Goal: Task Accomplishment & Management: Manage account settings

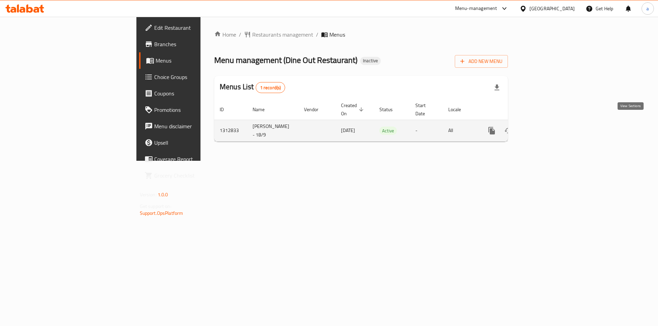
click at [549, 127] on link "enhanced table" at bounding box center [541, 131] width 16 height 16
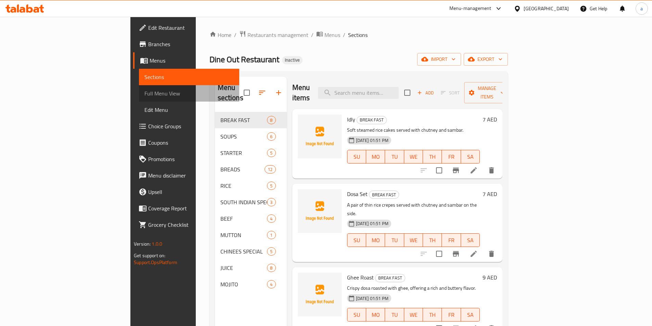
click at [145, 92] on span "Full Menu View" at bounding box center [189, 93] width 89 height 8
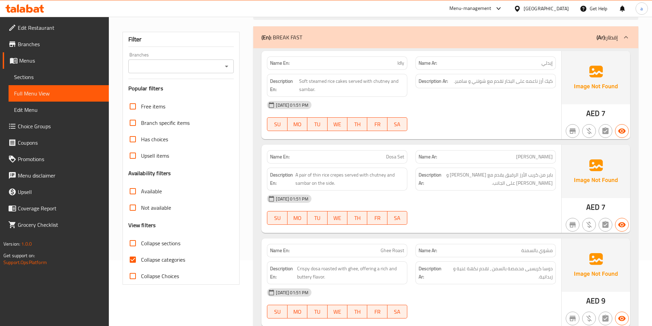
scroll to position [68, 0]
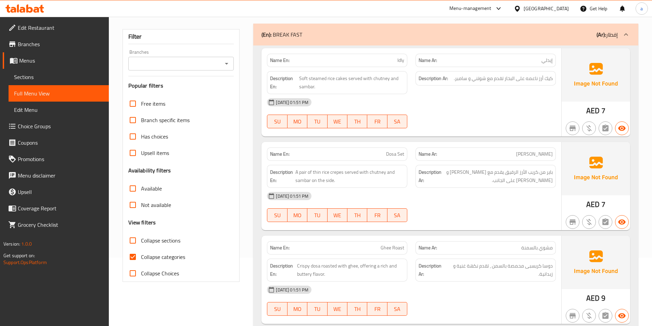
drag, startPoint x: 132, startPoint y: 243, endPoint x: 135, endPoint y: 255, distance: 12.7
click at [132, 243] on input "Collapse sections" at bounding box center [133, 241] width 16 height 16
checkbox input "true"
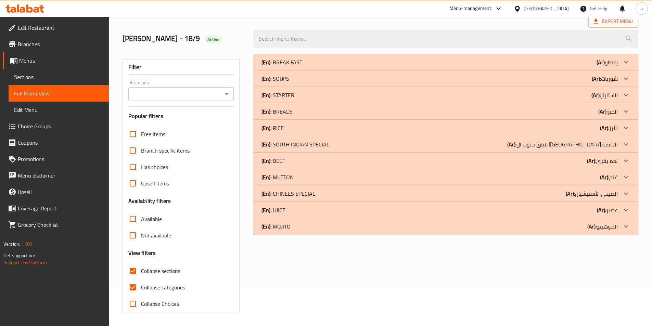
click at [135, 279] on input "Collapse categories" at bounding box center [133, 287] width 16 height 16
checkbox input "false"
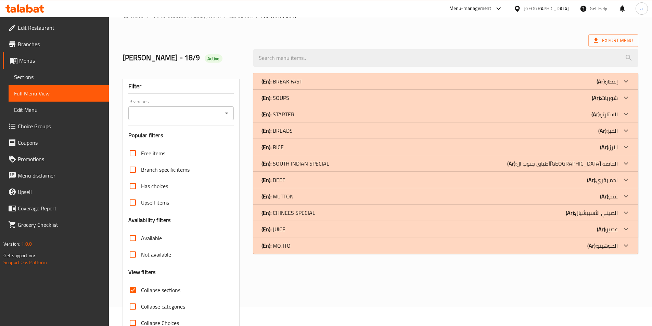
scroll to position [0, 0]
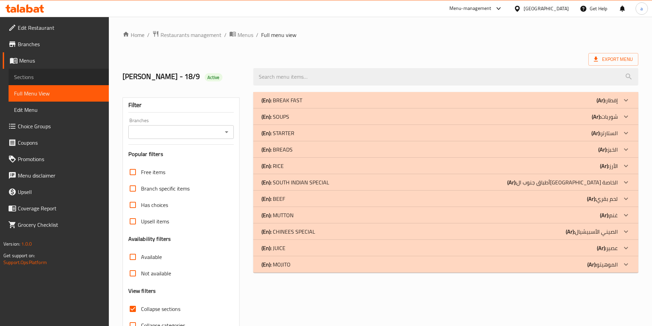
click at [60, 75] on span "Sections" at bounding box center [58, 77] width 89 height 8
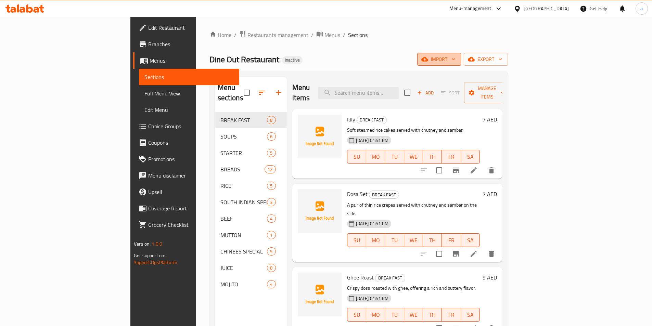
click at [456, 60] on span "import" at bounding box center [439, 59] width 33 height 9
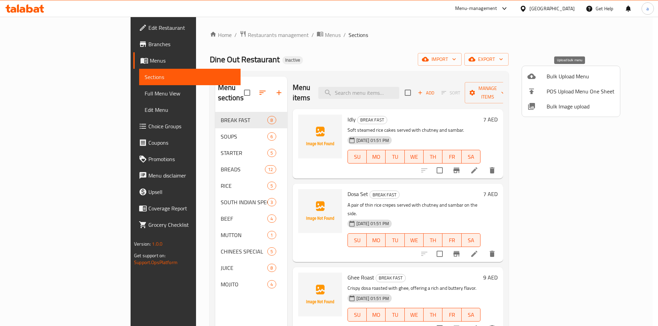
click at [555, 80] on span "Bulk Upload Menu" at bounding box center [580, 76] width 68 height 8
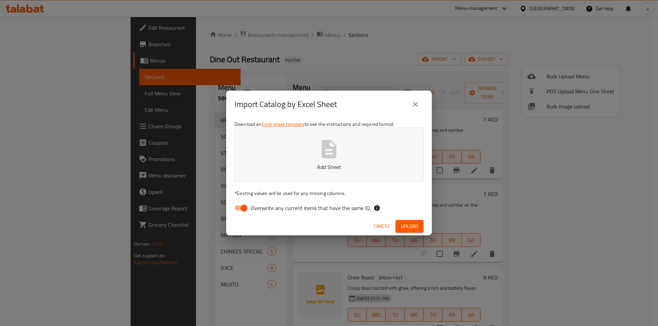
click at [239, 205] on input "Overwrite any current items that have the same ID." at bounding box center [243, 208] width 39 height 13
checkbox input "false"
click at [290, 166] on p "Add Sheet" at bounding box center [329, 167] width 168 height 8
click at [402, 224] on span "Upload" at bounding box center [409, 226] width 17 height 9
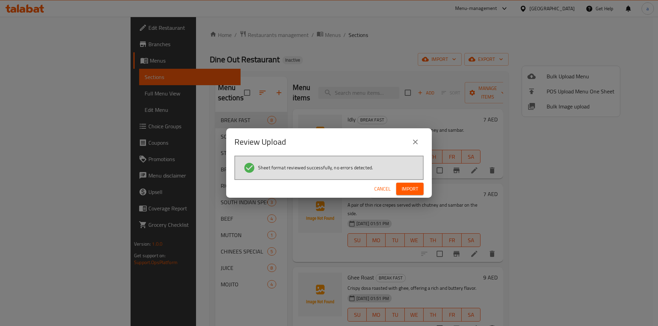
click at [413, 190] on span "Import" at bounding box center [409, 189] width 16 height 9
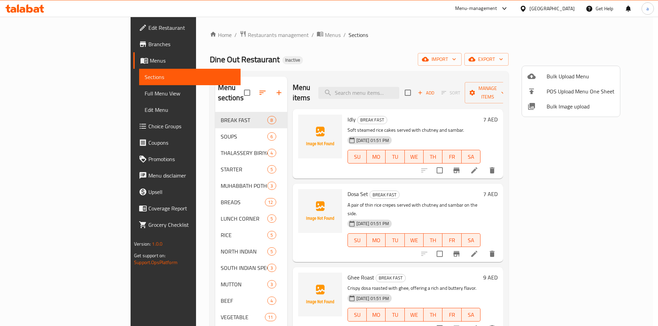
click at [52, 97] on div at bounding box center [329, 163] width 658 height 326
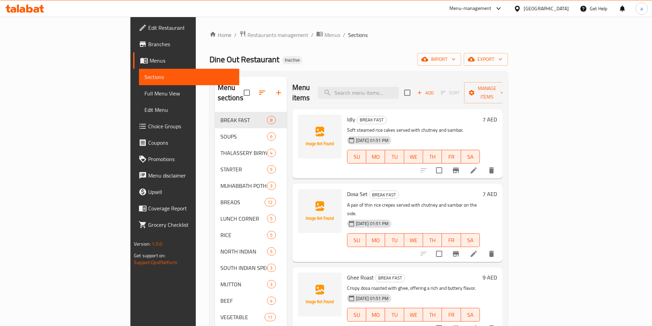
click at [145, 97] on span "Full Menu View" at bounding box center [189, 93] width 89 height 8
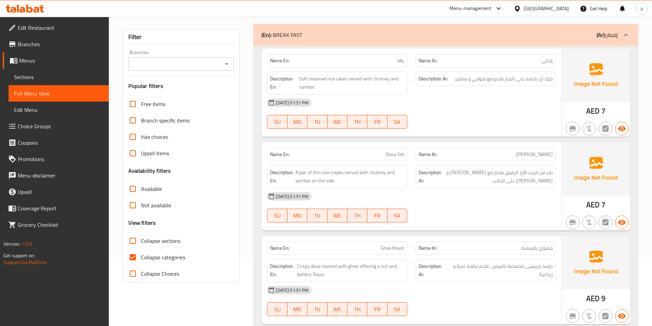
scroll to position [68, 0]
click at [139, 240] on input "Collapse sections" at bounding box center [133, 241] width 16 height 16
checkbox input "true"
click at [135, 250] on input "Collapse categories" at bounding box center [133, 257] width 16 height 16
checkbox input "false"
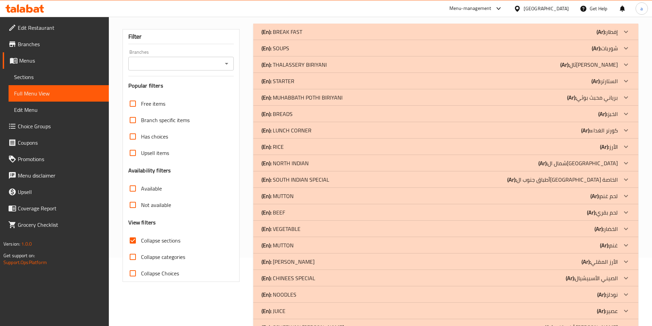
click at [356, 69] on div "(En): THALASSERY BIRIYANI (Ar): ثالسري برياني" at bounding box center [445, 65] width 385 height 16
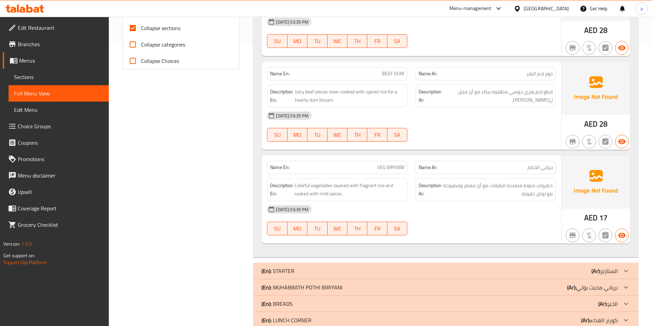
scroll to position [308, 0]
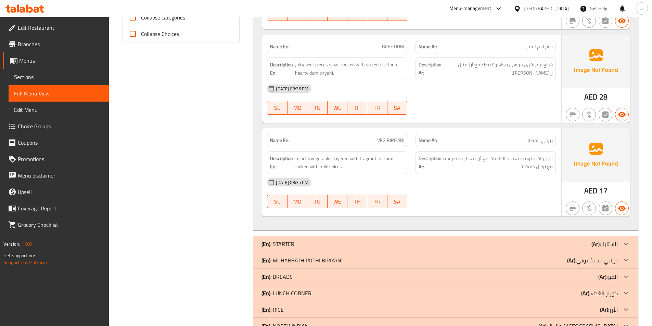
click at [450, 260] on div "(En): MUHABBATH POTHI BIRIYANI (Ar): برياني محبث بوثي" at bounding box center [440, 261] width 357 height 8
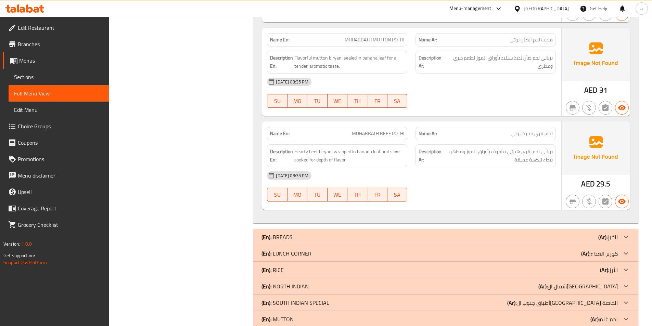
scroll to position [651, 0]
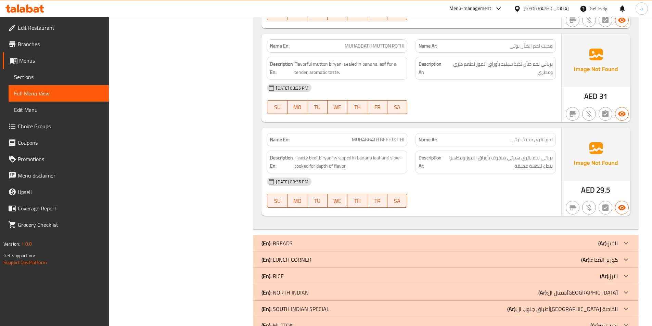
click at [396, 138] on span "MUHABBATH BEEF POTHI" at bounding box center [378, 139] width 52 height 7
copy span "MUHABBATH BEEF POTHI"
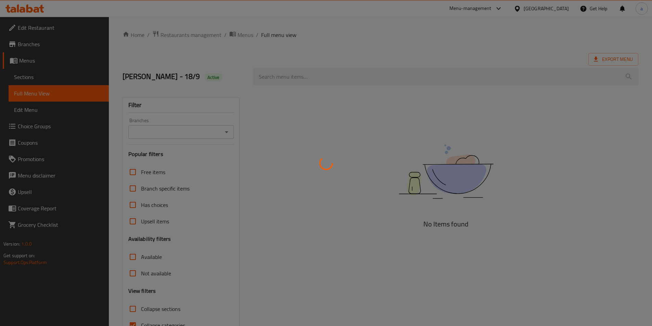
click at [45, 77] on div at bounding box center [326, 163] width 652 height 326
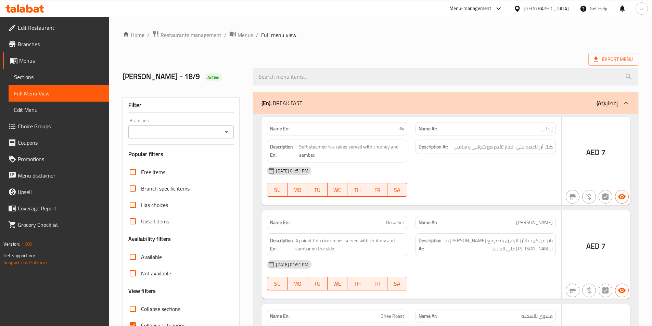
click at [45, 77] on div at bounding box center [326, 163] width 652 height 326
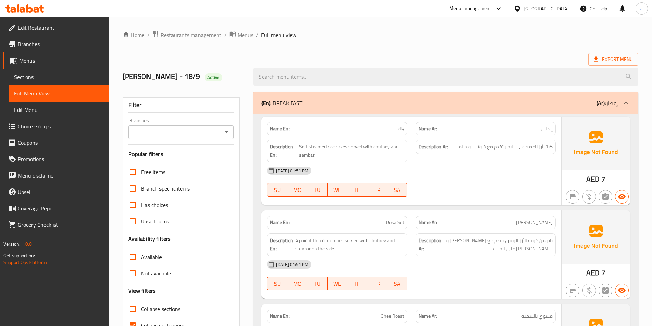
click at [45, 77] on div at bounding box center [326, 163] width 652 height 326
click at [40, 78] on span "Sections" at bounding box center [58, 77] width 89 height 8
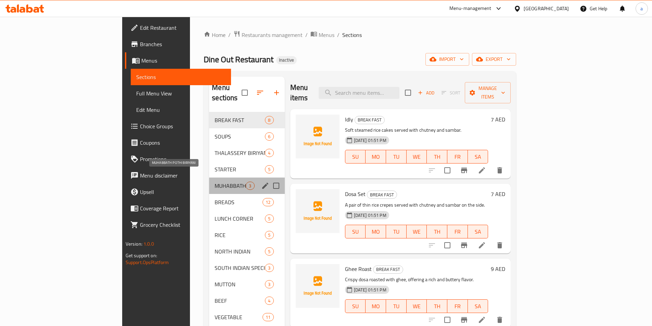
click at [215, 182] on span "MUHABBATH POTHI BIRIYANI" at bounding box center [230, 186] width 31 height 8
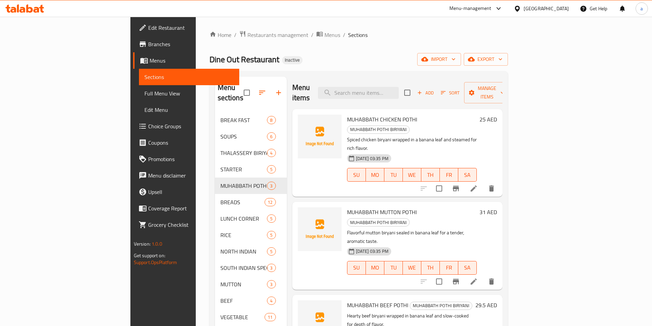
click at [449, 52] on div "Home / Restaurants management / Menus / Sections Dine Out Restaurant Inactive i…" at bounding box center [359, 264] width 299 height 468
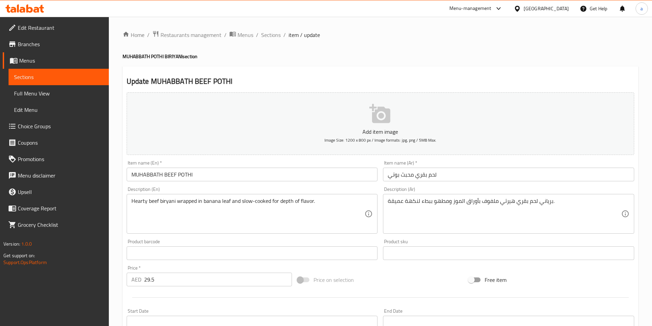
click at [395, 178] on input "لحم بقري محبث بوتي" at bounding box center [508, 175] width 251 height 14
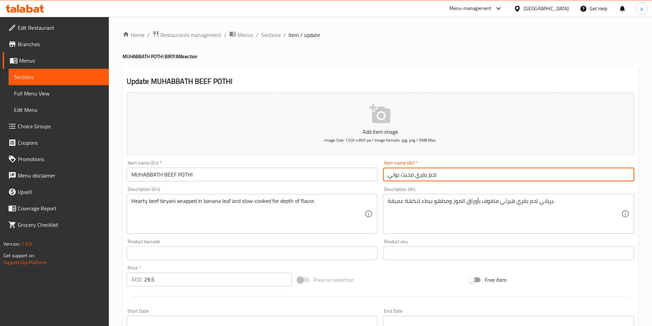
click at [395, 178] on input "لحم بقري محبث بوتي" at bounding box center [508, 175] width 251 height 14
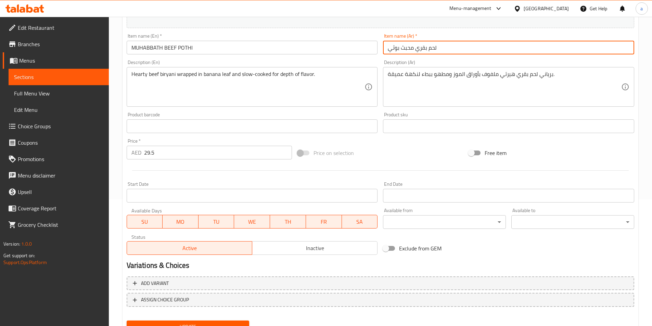
scroll to position [158, 0]
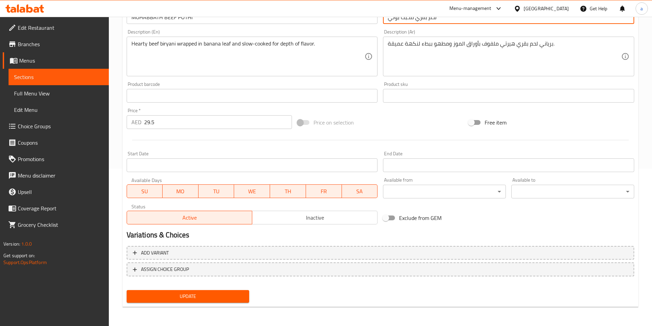
type input "لحم بقري محبث بوثي"
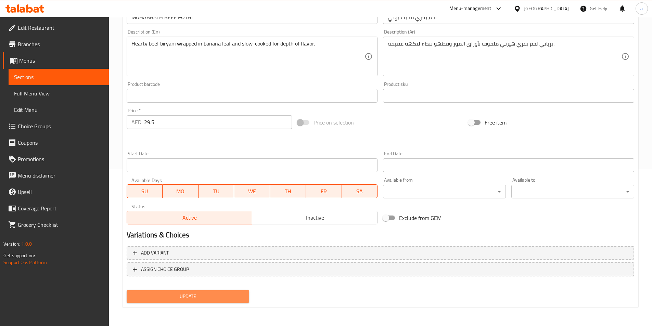
click at [235, 298] on span "Update" at bounding box center [188, 296] width 112 height 9
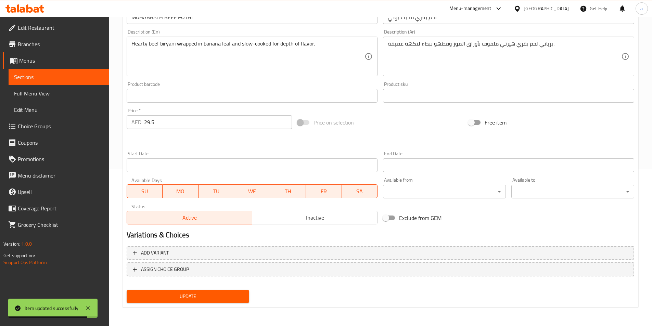
click at [93, 79] on span "Sections" at bounding box center [58, 77] width 89 height 8
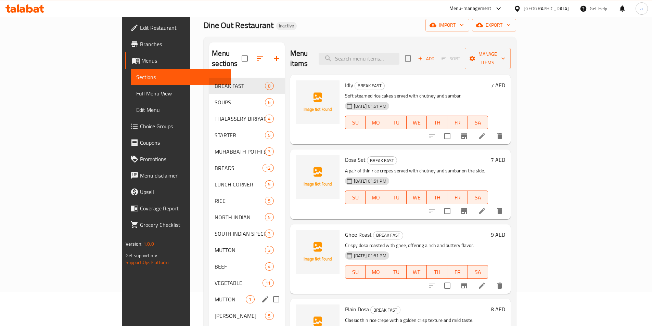
scroll to position [171, 0]
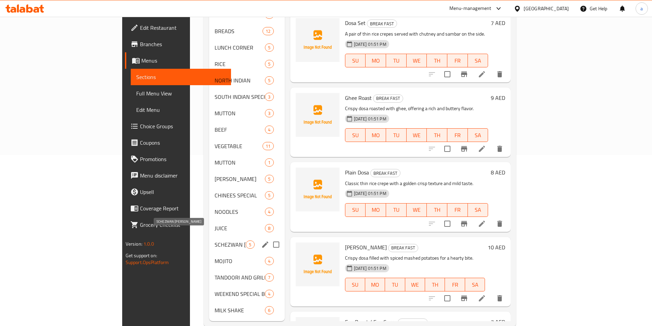
click at [215, 241] on span "SCHEZWAN [PERSON_NAME]" at bounding box center [230, 245] width 31 height 8
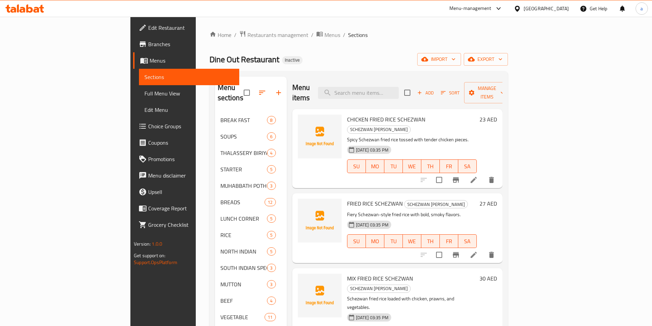
click at [484, 249] on li at bounding box center [473, 255] width 19 height 12
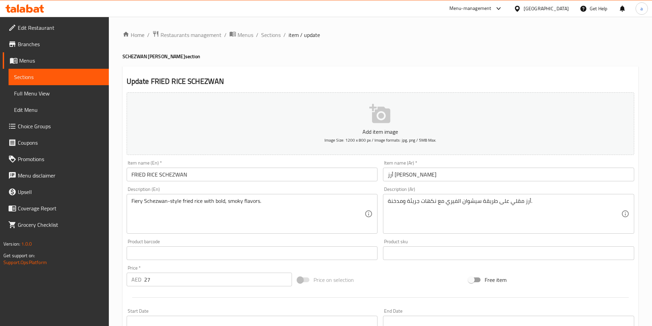
click at [397, 177] on input "أرز [PERSON_NAME]" at bounding box center [508, 175] width 251 height 14
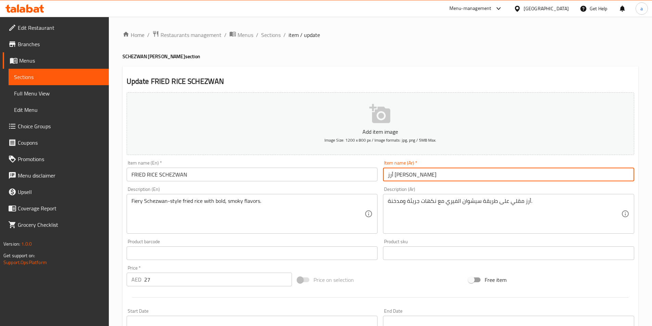
click at [397, 177] on input "أرز [PERSON_NAME]" at bounding box center [508, 175] width 251 height 14
paste input "يش"
type input "أرز مقلي [PERSON_NAME]"
click at [350, 242] on div "Product barcode Product barcode" at bounding box center [252, 249] width 251 height 21
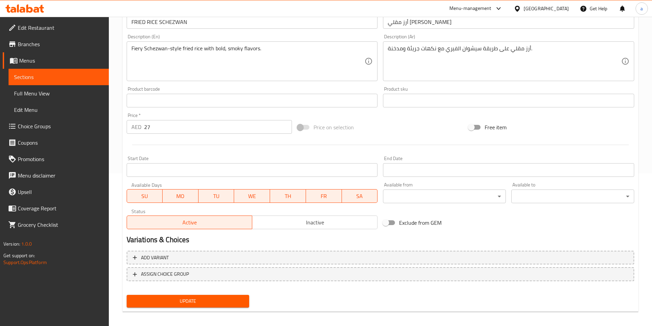
scroll to position [158, 0]
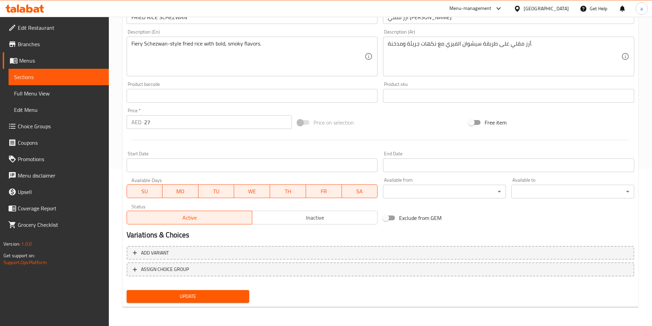
click at [238, 299] on span "Update" at bounding box center [188, 296] width 112 height 9
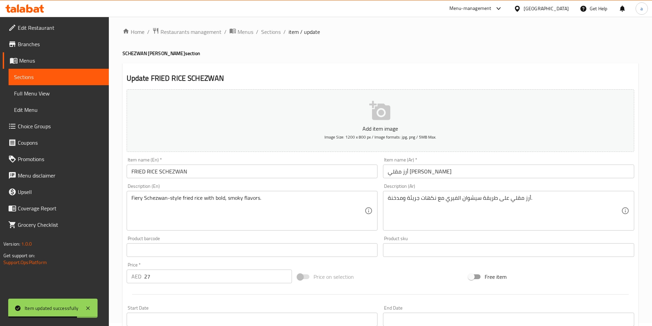
scroll to position [0, 0]
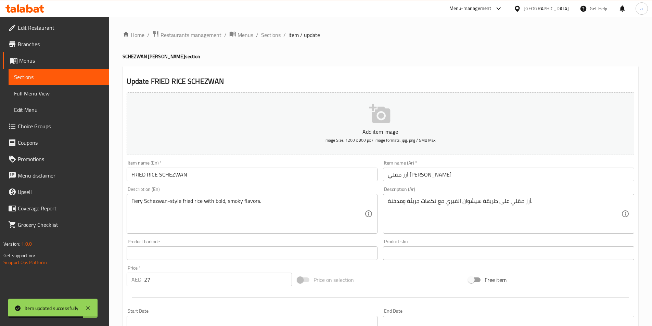
click at [278, 36] on span "Sections" at bounding box center [271, 35] width 20 height 8
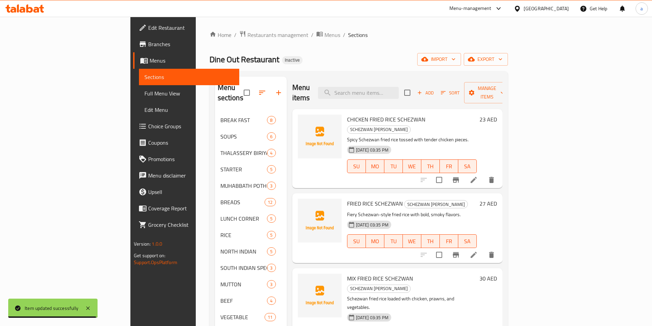
scroll to position [171, 0]
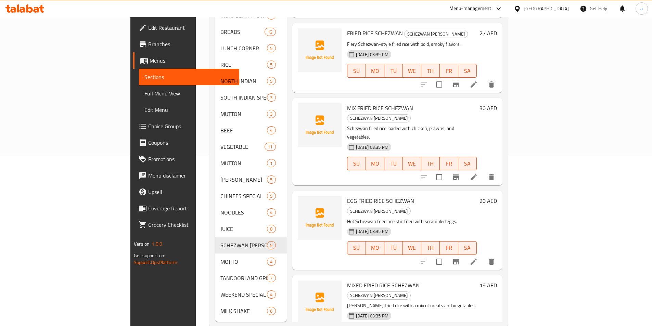
click at [478, 258] on icon at bounding box center [474, 262] width 8 height 8
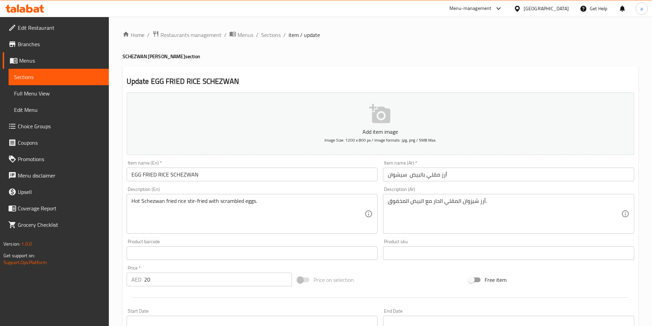
click at [401, 177] on input "أرز مقلي بالبيض سيشوان" at bounding box center [508, 175] width 251 height 14
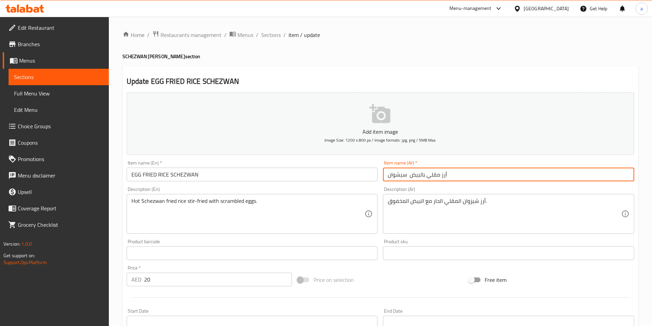
click at [401, 177] on input "أرز مقلي بالبيض سيشوان" at bounding box center [508, 175] width 251 height 14
click at [469, 203] on textarea "أرز شيزوان المقلي الحار مع البيض المخفوق." at bounding box center [505, 214] width 234 height 33
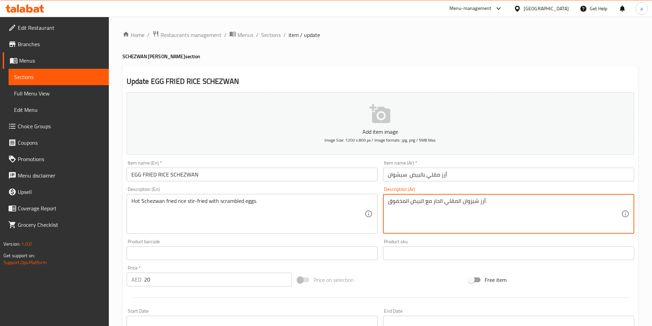
paste textarea "يشوان"
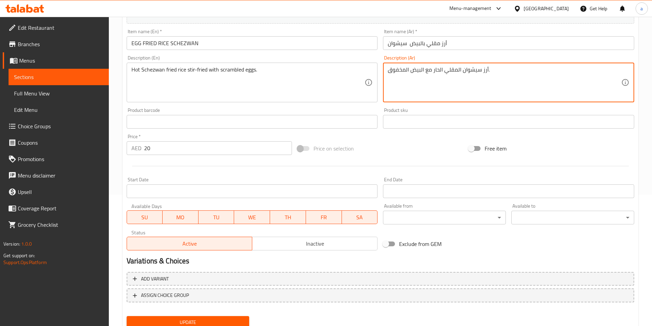
scroll to position [158, 0]
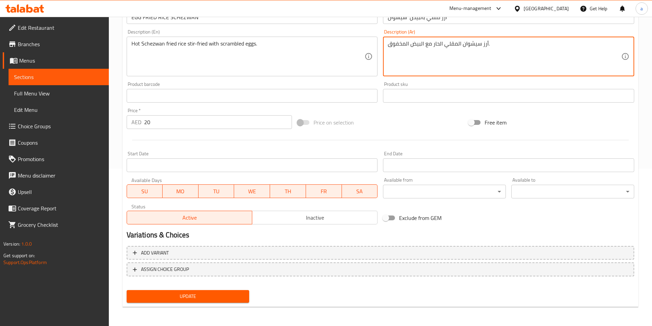
type textarea "أرز سيشوان المقلي الحار مع البيض المخفوق."
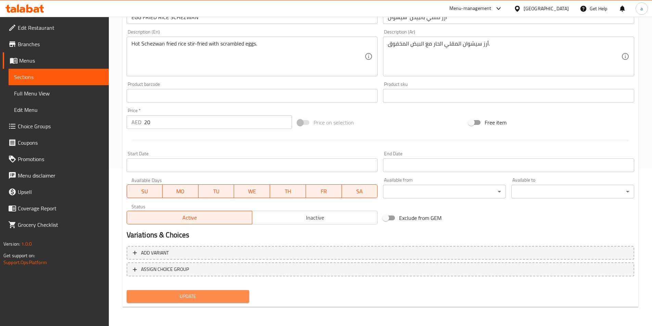
click at [203, 300] on span "Update" at bounding box center [188, 296] width 112 height 9
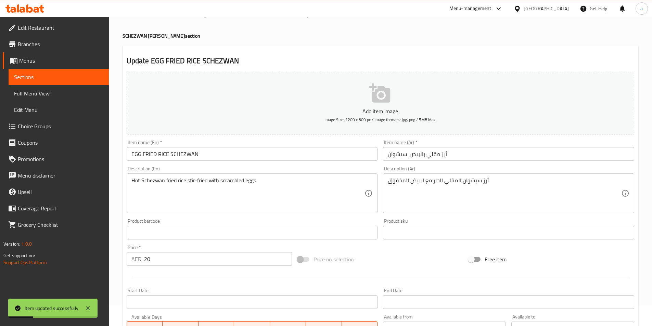
scroll to position [0, 0]
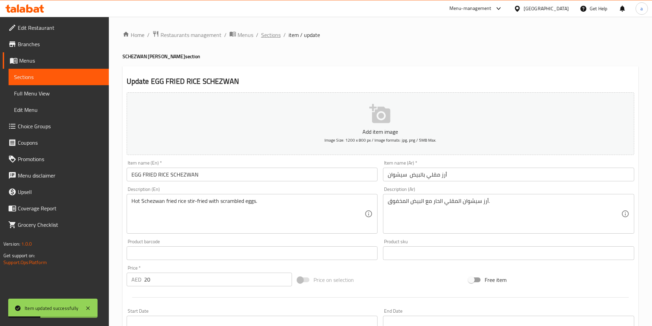
click at [267, 34] on span "Sections" at bounding box center [271, 35] width 20 height 8
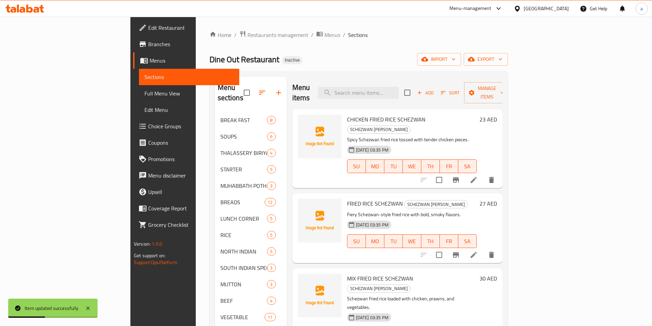
scroll to position [175, 0]
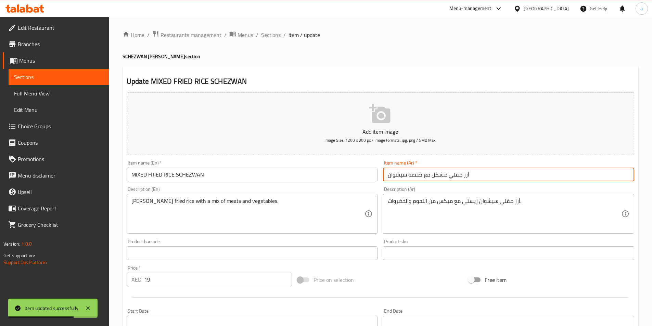
click at [417, 176] on input "أرز مقلي مشكل مع صلصة سيشوان" at bounding box center [508, 175] width 251 height 14
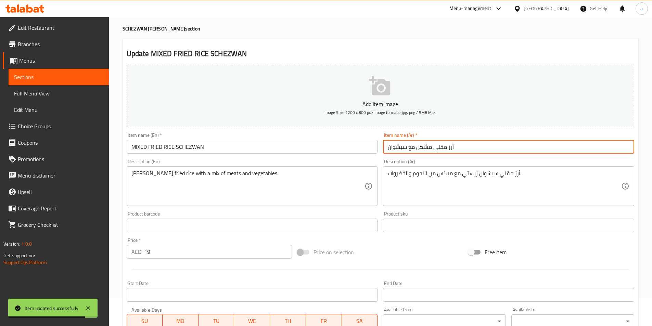
scroll to position [158, 0]
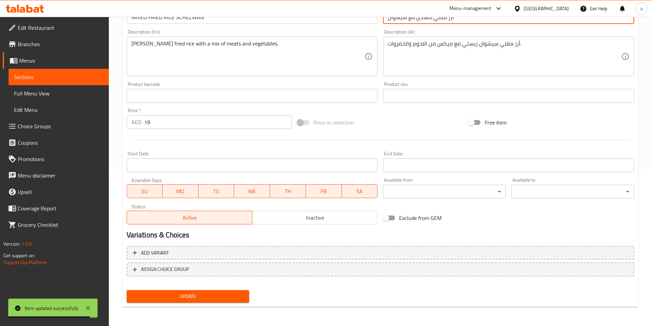
type input "أرز مقلي مشكل مع سيشوان"
click at [200, 299] on span "Update" at bounding box center [188, 296] width 112 height 9
click at [86, 76] on span "Sections" at bounding box center [58, 77] width 89 height 8
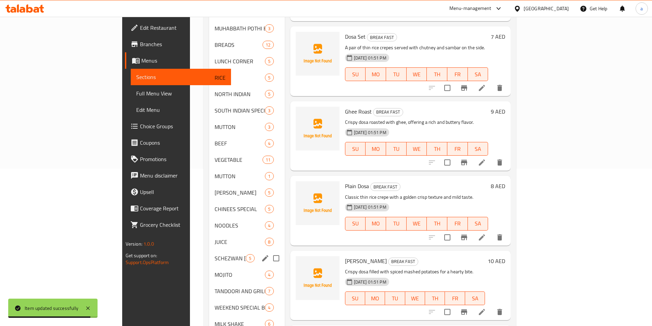
scroll to position [175, 0]
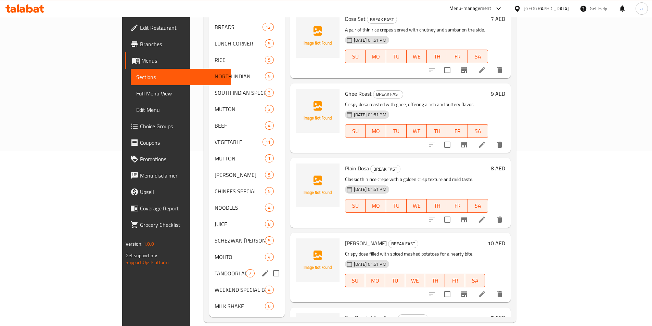
click at [209, 268] on div "TANDOORI AND GRILL 7" at bounding box center [246, 273] width 75 height 16
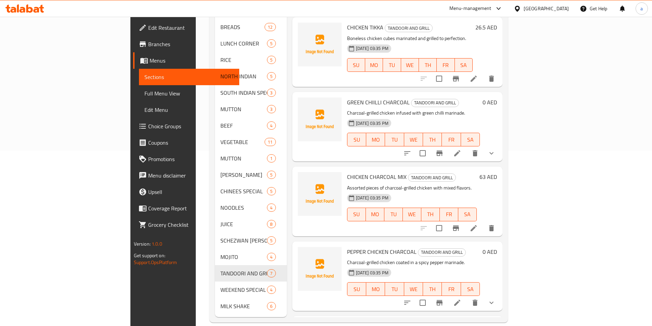
scroll to position [38, 0]
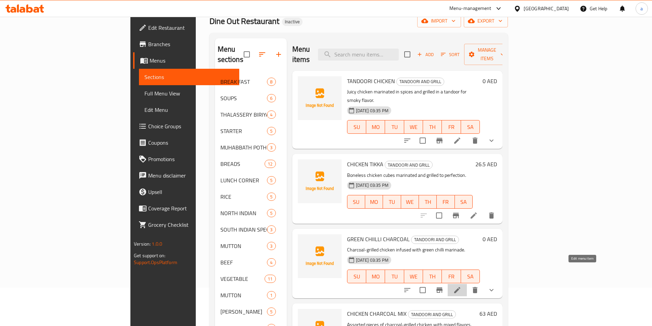
click at [461, 287] on icon at bounding box center [457, 290] width 6 height 6
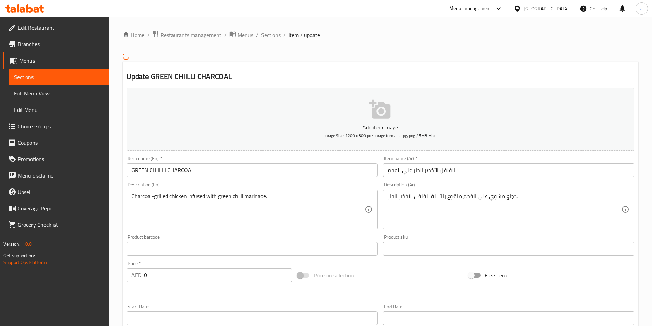
scroll to position [168, 0]
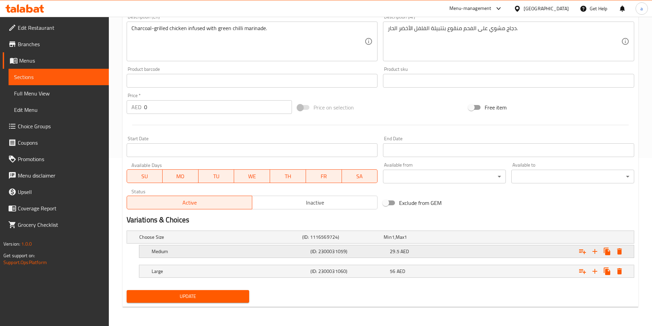
click at [288, 252] on h5 "Medium" at bounding box center [230, 251] width 156 height 7
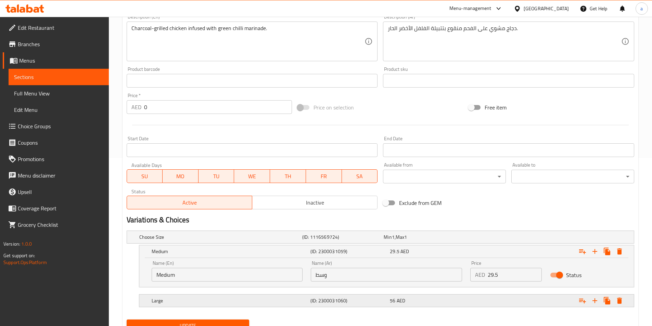
click at [279, 299] on h5 "Large" at bounding box center [230, 301] width 156 height 7
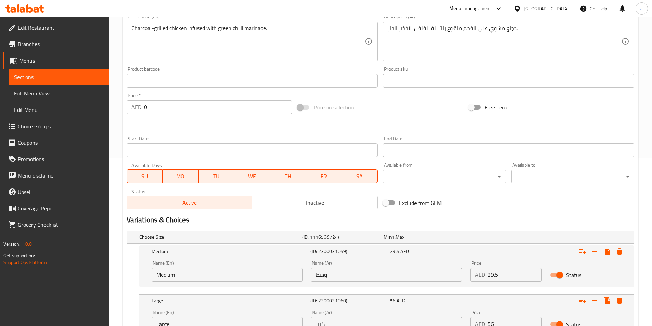
click at [234, 275] on input "Medium" at bounding box center [227, 275] width 151 height 14
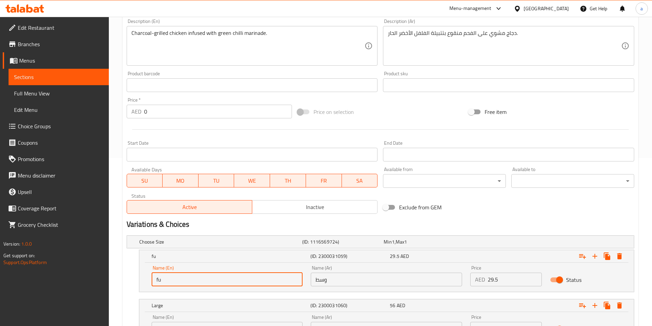
type input "f"
type input "half"
click at [385, 280] on input "وسط" at bounding box center [386, 280] width 151 height 14
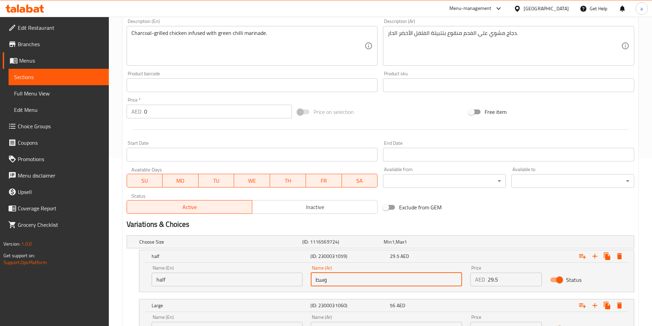
click at [385, 280] on input "وسط" at bounding box center [386, 280] width 151 height 14
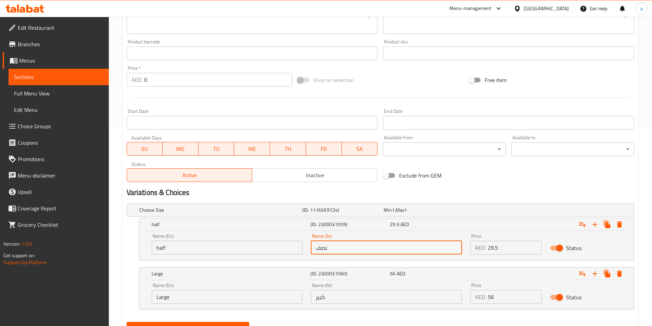
scroll to position [232, 0]
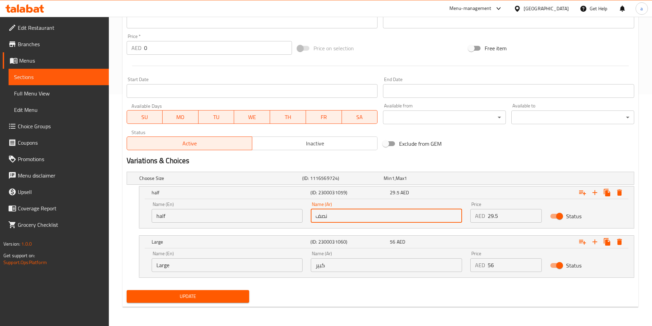
type input "نصف"
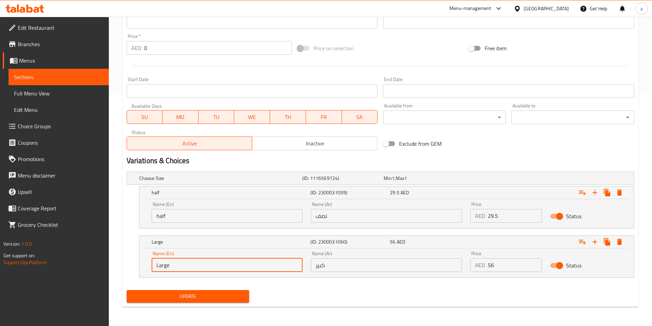
click at [201, 262] on input "Large" at bounding box center [227, 266] width 151 height 14
type input "full"
click at [376, 267] on input "كبير" at bounding box center [386, 266] width 151 height 14
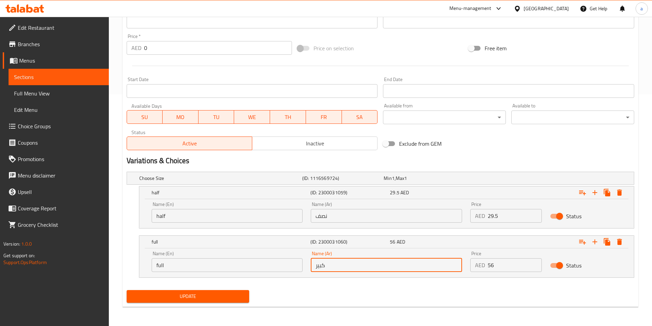
click at [376, 267] on input "كبير" at bounding box center [386, 266] width 151 height 14
type input "كامل"
click at [226, 304] on div "Update" at bounding box center [188, 297] width 128 height 18
click at [226, 302] on button "Update" at bounding box center [188, 296] width 123 height 13
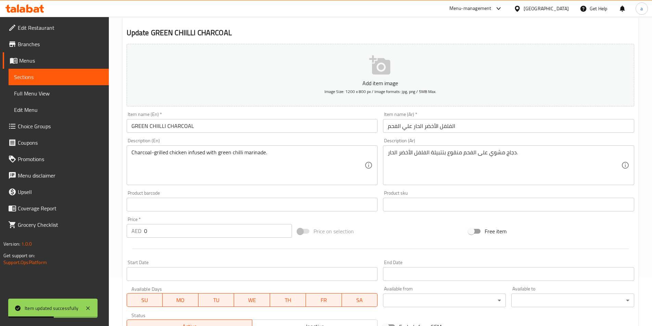
scroll to position [0, 0]
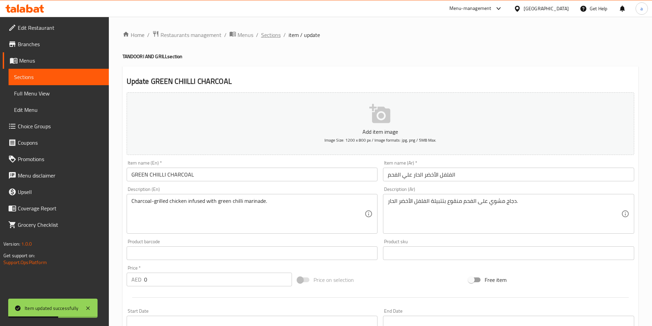
click at [276, 37] on span "Sections" at bounding box center [271, 35] width 20 height 8
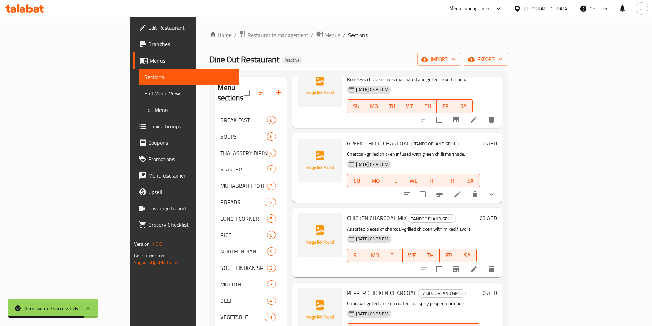
scroll to position [135, 0]
click at [478, 265] on icon at bounding box center [474, 269] width 8 height 8
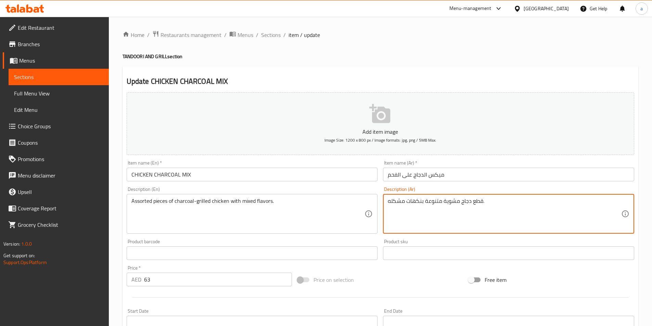
click at [445, 203] on textarea "قطع دجاج مشوية متنوعة بنكهات مشكله." at bounding box center [505, 214] width 234 height 33
click at [467, 203] on textarea "قطع دجاج مشويةعلي الفحم متنوعة بنكهات مشكله." at bounding box center [505, 214] width 234 height 33
type textarea "قطع دجاج مشوية علي الفحم متنوعة بنكهات مشكله."
click at [375, 241] on div "Product barcode Product barcode" at bounding box center [252, 249] width 251 height 21
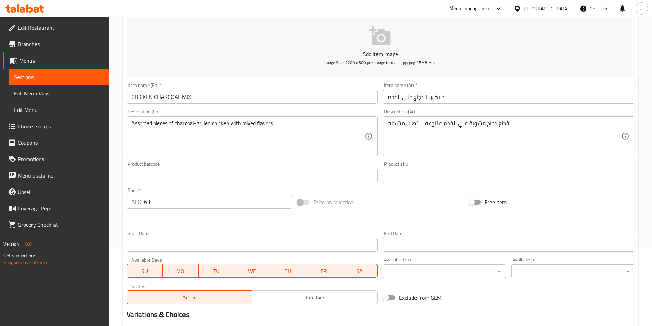
scroll to position [158, 0]
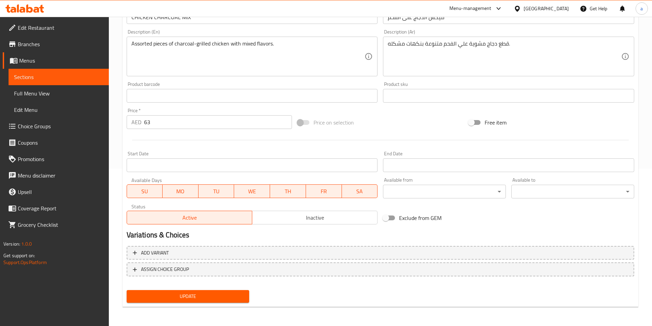
click at [221, 300] on span "Update" at bounding box center [188, 296] width 112 height 9
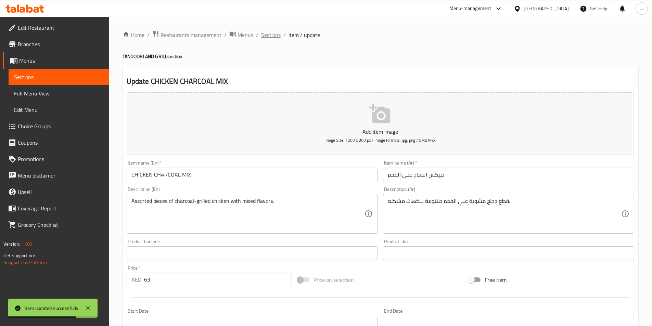
click at [275, 39] on span "Sections" at bounding box center [271, 35] width 20 height 8
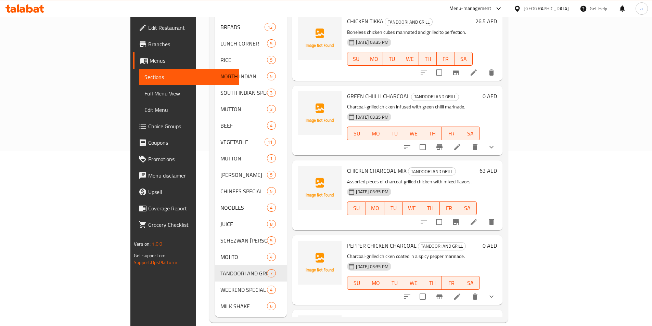
scroll to position [135, 0]
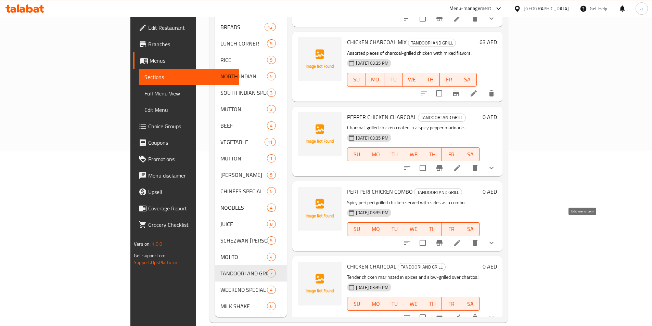
click at [462, 239] on icon at bounding box center [457, 243] width 8 height 8
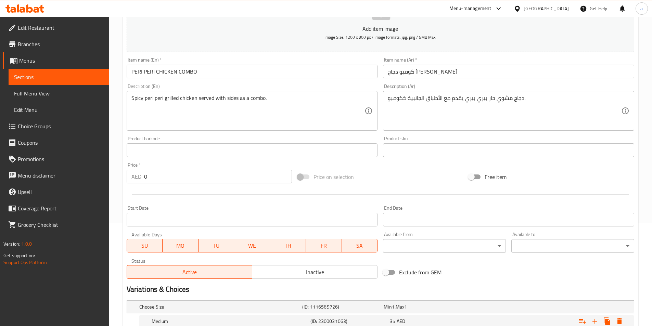
scroll to position [171, 0]
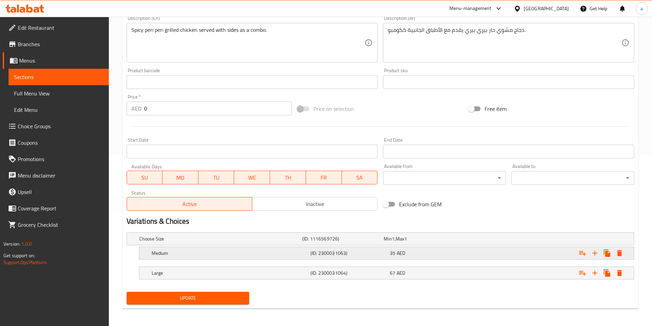
click at [225, 251] on h5 "Medium" at bounding box center [230, 253] width 156 height 7
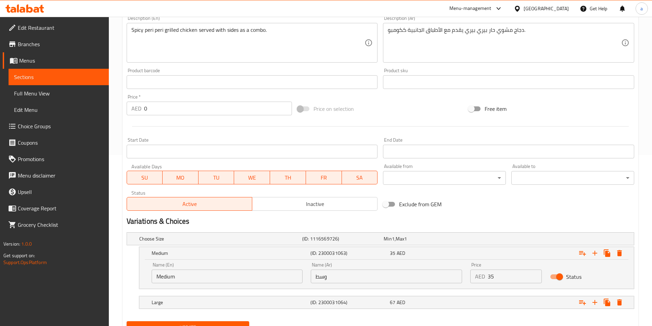
click at [216, 279] on input "Medium" at bounding box center [227, 277] width 151 height 14
type input "half"
click at [382, 273] on input "وسط" at bounding box center [386, 277] width 151 height 14
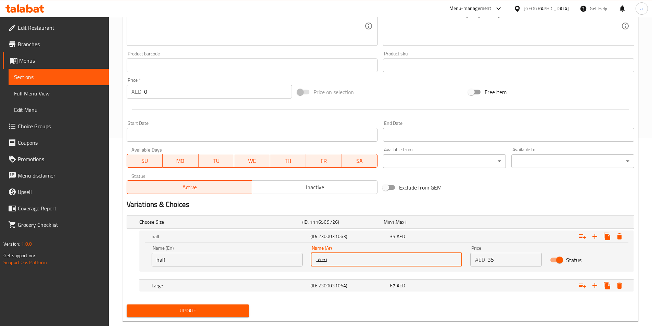
scroll to position [202, 0]
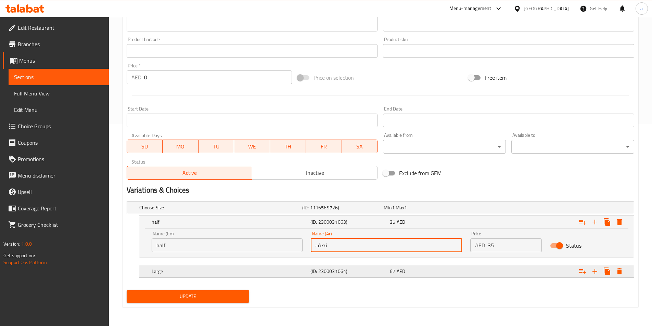
type input "نصف"
click at [284, 266] on div "Large (ID: 2300031064) 67 AED" at bounding box center [388, 271] width 477 height 15
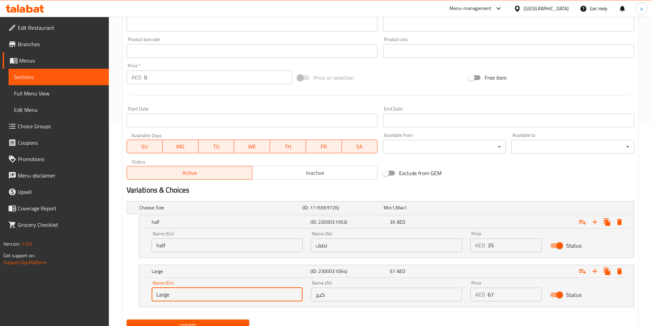
click at [235, 296] on input "Large" at bounding box center [227, 295] width 151 height 14
type input "full"
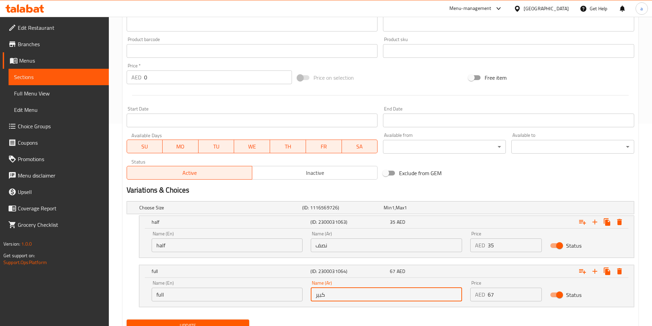
click at [380, 295] on input "كبير" at bounding box center [386, 295] width 151 height 14
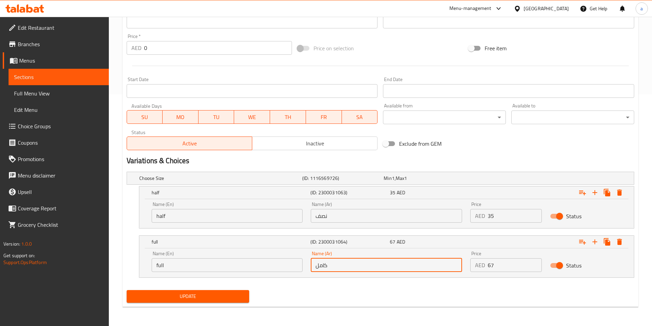
type input "كامل"
click at [162, 294] on span "Update" at bounding box center [188, 296] width 112 height 9
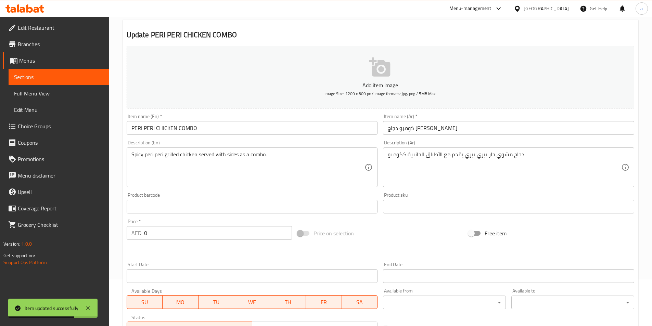
scroll to position [0, 0]
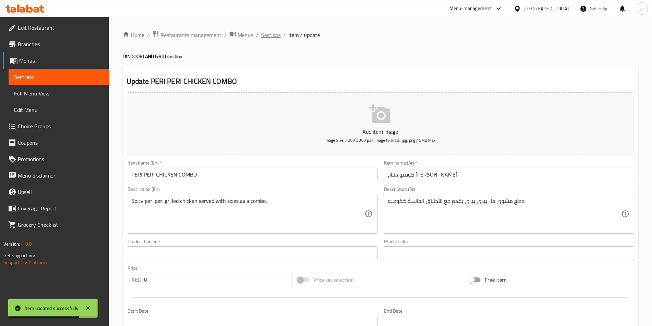
click at [270, 35] on span "Sections" at bounding box center [271, 35] width 20 height 8
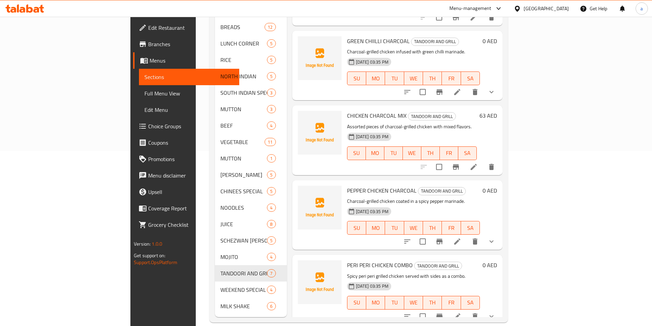
scroll to position [135, 0]
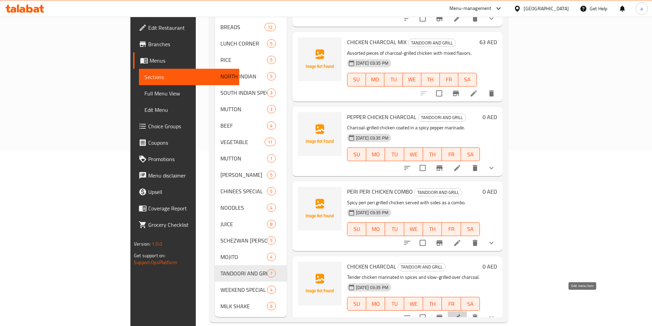
click at [462, 314] on icon at bounding box center [457, 318] width 8 height 8
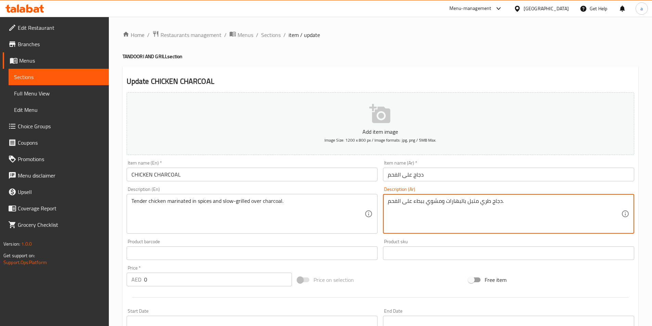
type textarea "دجاج طري متبل بالبهارات ومشوي ببطء على الفحم."
click at [389, 274] on div "Price on selection" at bounding box center [380, 280] width 171 height 18
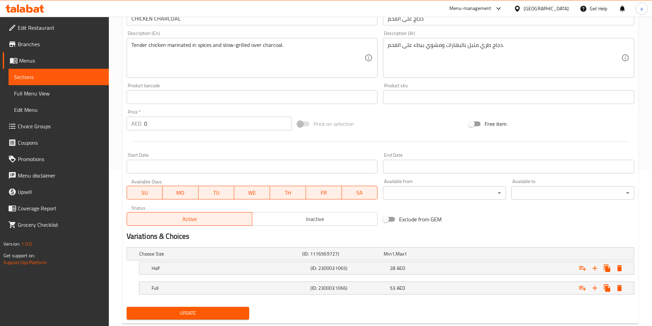
scroll to position [173, 0]
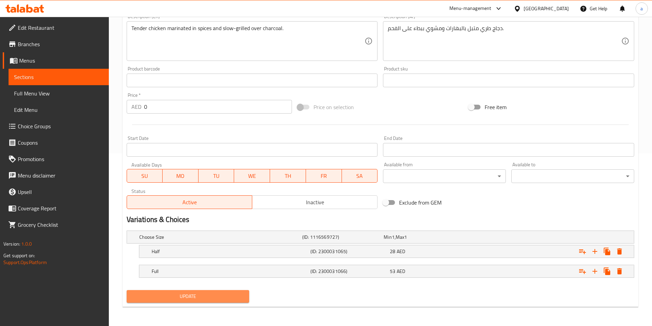
click at [221, 299] on span "Update" at bounding box center [188, 296] width 112 height 9
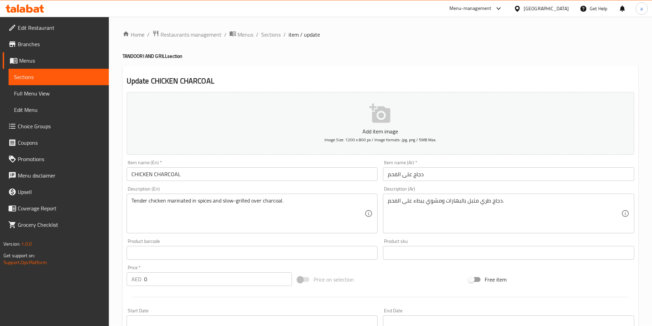
scroll to position [0, 0]
click at [264, 34] on span "Sections" at bounding box center [271, 35] width 20 height 8
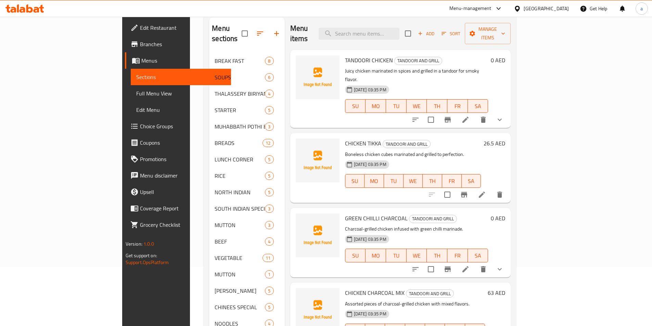
scroll to position [171, 0]
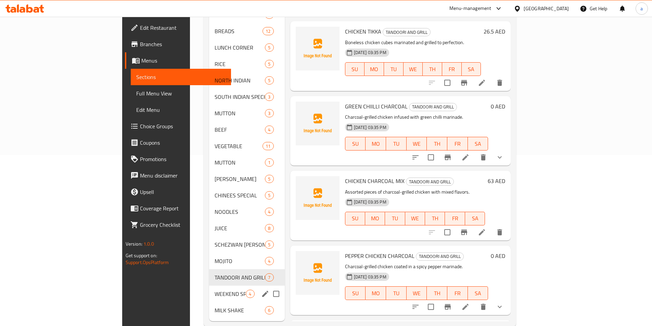
click at [209, 288] on div "WEEKEND SPECIAL BIRIYANI 4" at bounding box center [246, 294] width 75 height 16
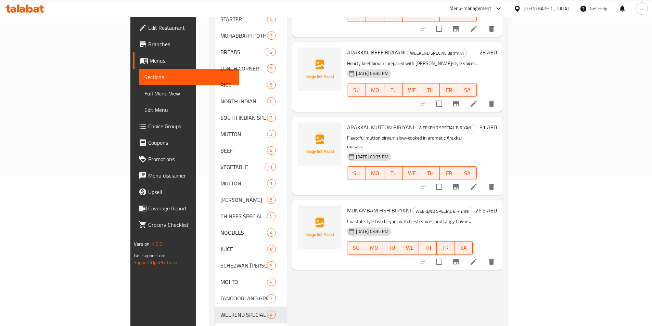
scroll to position [34, 0]
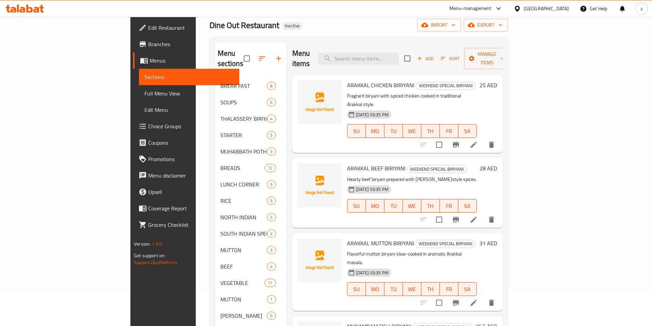
click at [478, 141] on icon at bounding box center [474, 145] width 8 height 8
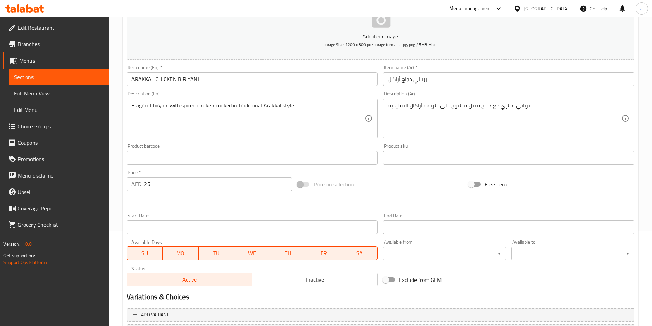
scroll to position [158, 0]
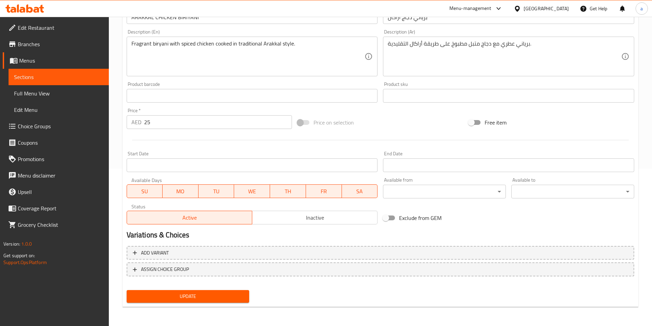
click at [189, 192] on span "MO" at bounding box center [180, 192] width 30 height 10
click at [211, 192] on span "TU" at bounding box center [216, 192] width 30 height 10
click at [248, 190] on span "WE" at bounding box center [252, 192] width 30 height 10
click at [277, 190] on span "TH" at bounding box center [288, 192] width 30 height 10
click at [213, 298] on span "Update" at bounding box center [188, 296] width 112 height 9
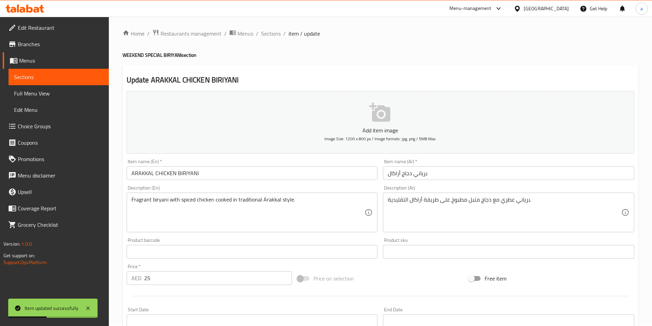
scroll to position [0, 0]
click at [270, 36] on span "Sections" at bounding box center [271, 35] width 20 height 8
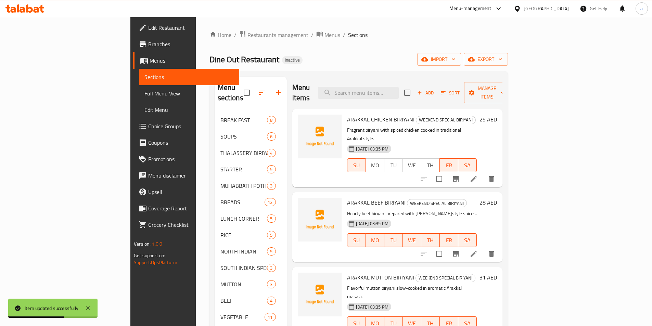
click at [484, 248] on li at bounding box center [473, 254] width 19 height 12
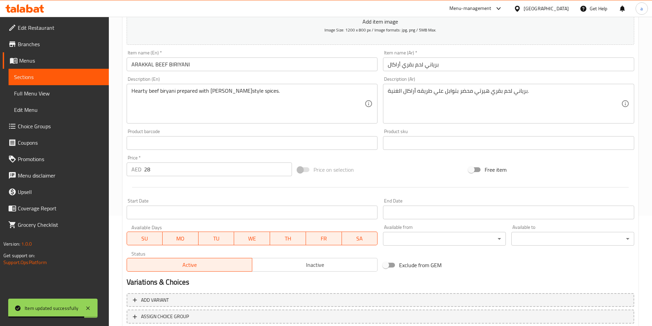
scroll to position [158, 0]
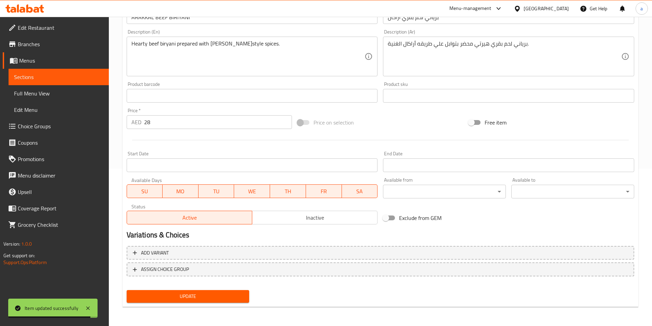
click at [188, 195] on span "MO" at bounding box center [180, 192] width 30 height 10
click at [222, 192] on span "TU" at bounding box center [216, 192] width 30 height 10
click at [255, 194] on span "WE" at bounding box center [252, 192] width 30 height 10
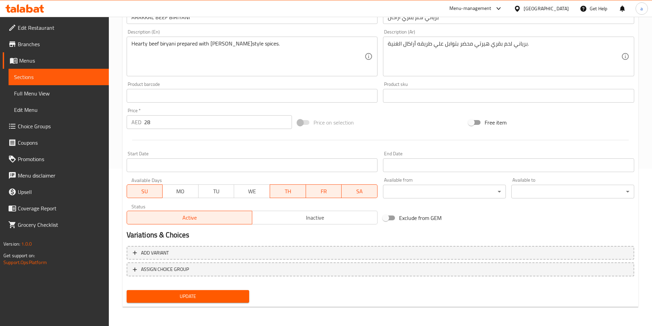
click at [298, 199] on div "Available Days SU MO TU WE TH FR SA" at bounding box center [252, 188] width 257 height 26
click at [297, 195] on span "TH" at bounding box center [288, 192] width 30 height 10
click at [232, 299] on span "Update" at bounding box center [188, 296] width 112 height 9
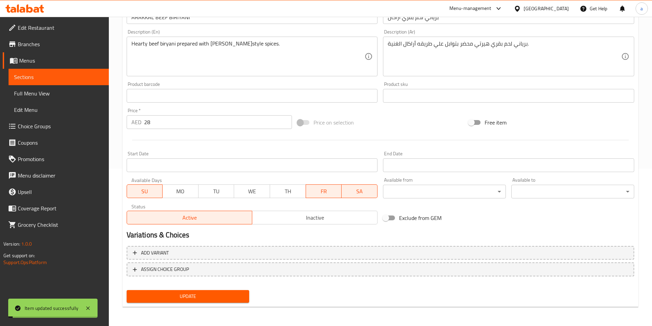
scroll to position [0, 0]
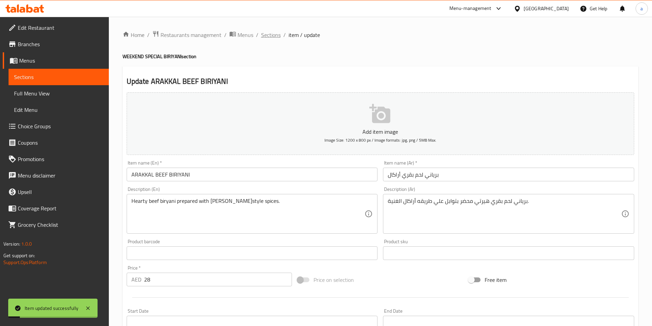
click at [264, 38] on span "Sections" at bounding box center [271, 35] width 20 height 8
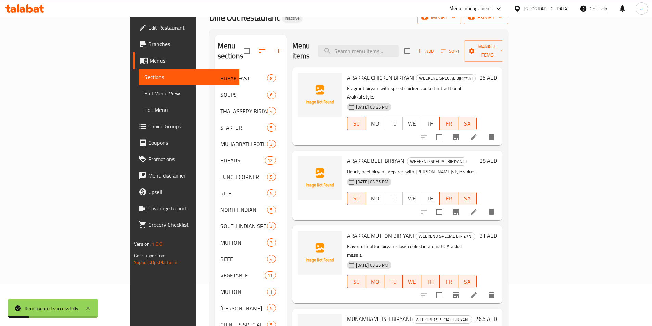
scroll to position [137, 0]
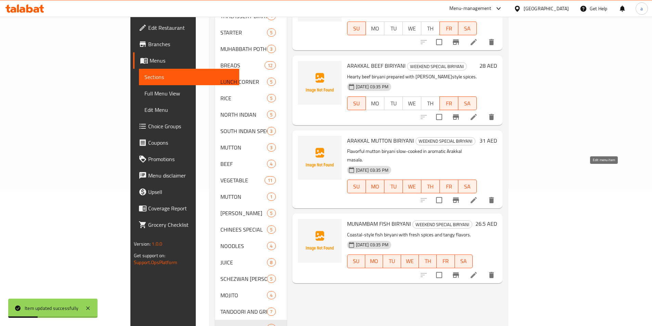
click at [478, 196] on icon at bounding box center [474, 200] width 8 height 8
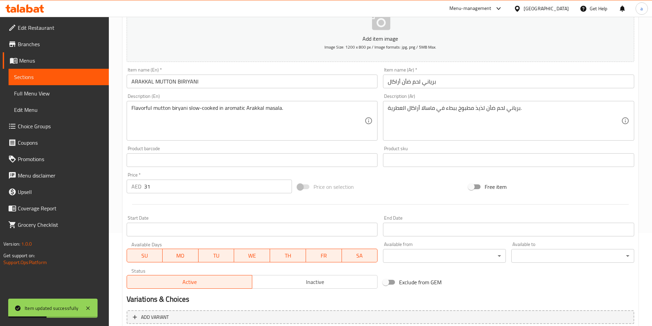
scroll to position [158, 0]
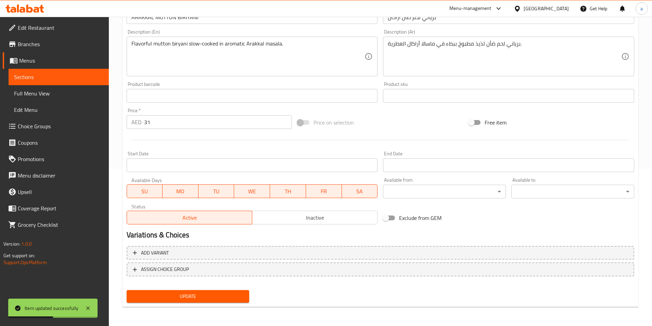
click at [186, 196] on span "MO" at bounding box center [180, 192] width 30 height 10
click at [216, 195] on span "TU" at bounding box center [216, 192] width 30 height 10
click at [243, 193] on span "WE" at bounding box center [252, 192] width 30 height 10
click at [273, 192] on span "TH" at bounding box center [288, 192] width 30 height 10
click at [226, 301] on span "Update" at bounding box center [188, 296] width 112 height 9
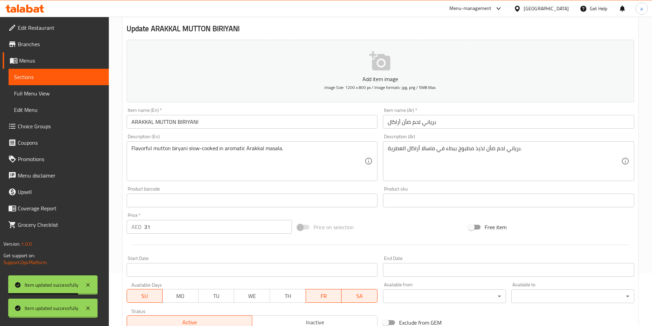
scroll to position [0, 0]
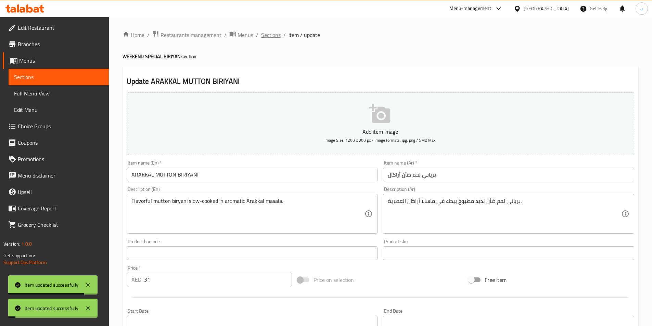
click at [270, 37] on span "Sections" at bounding box center [271, 35] width 20 height 8
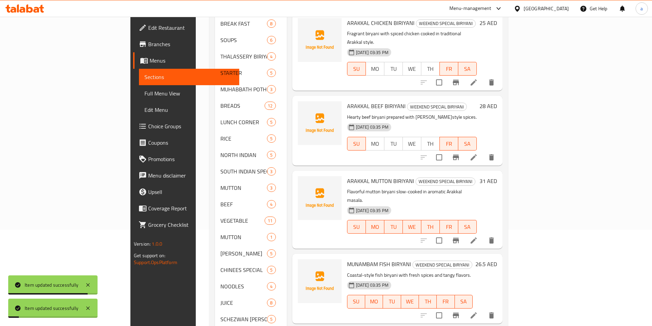
scroll to position [171, 0]
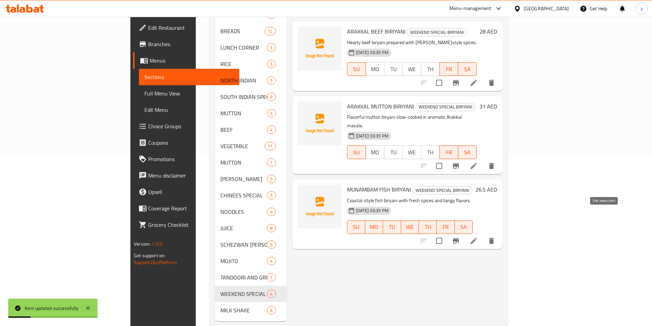
click at [478, 237] on icon at bounding box center [474, 241] width 8 height 8
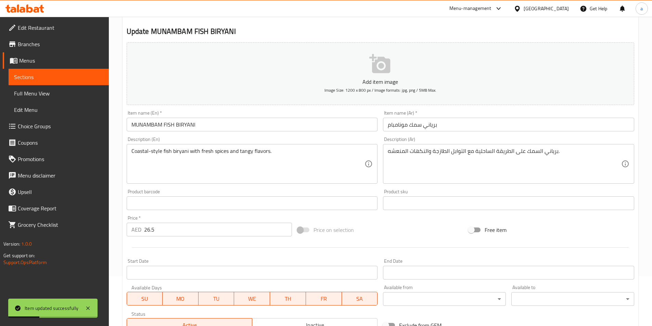
scroll to position [137, 0]
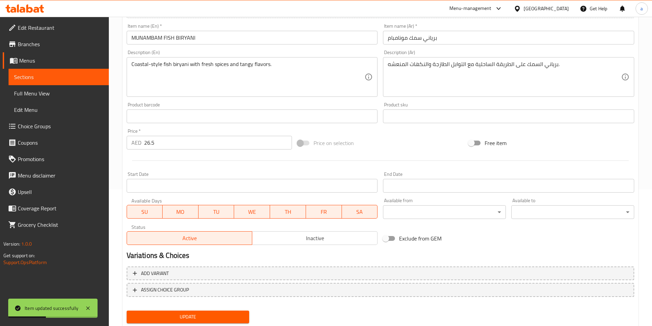
click at [183, 217] on button "MO" at bounding box center [181, 212] width 36 height 14
click at [227, 211] on span "TU" at bounding box center [216, 212] width 30 height 10
click at [253, 211] on span "WE" at bounding box center [252, 212] width 30 height 10
click at [288, 214] on span "TH" at bounding box center [288, 212] width 30 height 10
click at [224, 317] on span "Update" at bounding box center [188, 317] width 112 height 9
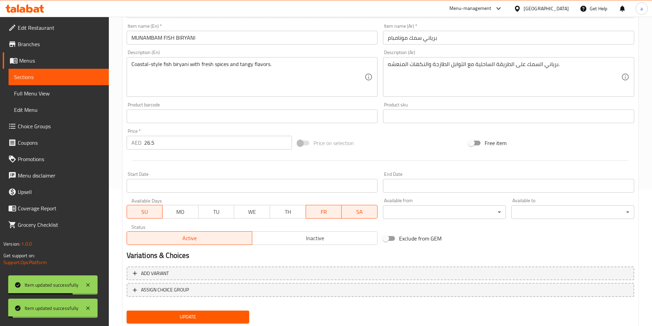
scroll to position [0, 0]
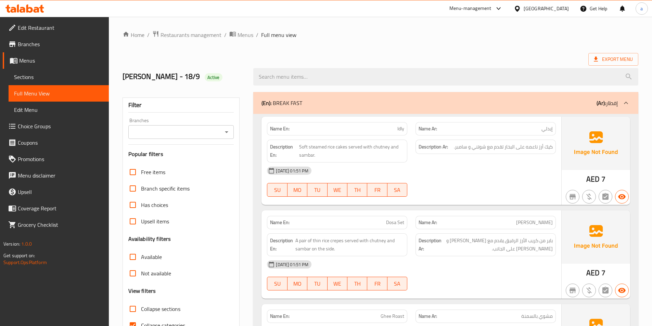
scroll to position [137, 0]
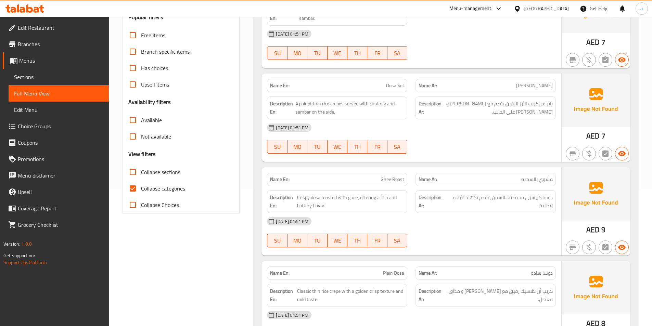
click at [136, 189] on input "Collapse categories" at bounding box center [133, 188] width 16 height 16
checkbox input "false"
click at [135, 173] on input "Collapse sections" at bounding box center [133, 172] width 16 height 16
checkbox input "true"
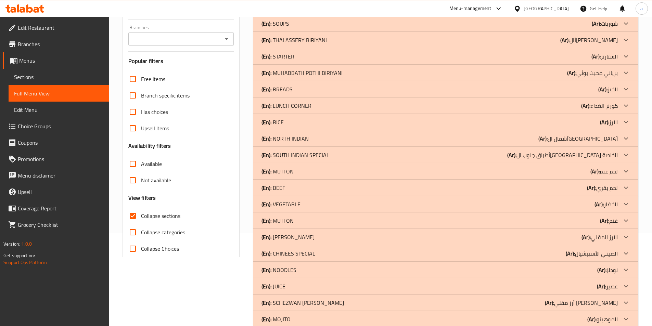
scroll to position [55, 0]
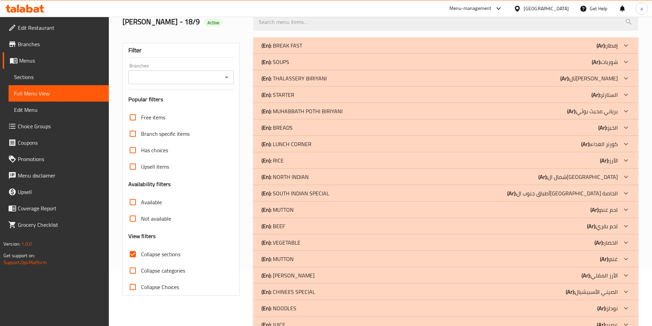
click at [570, 78] on b "(Ar):" at bounding box center [565, 78] width 9 height 10
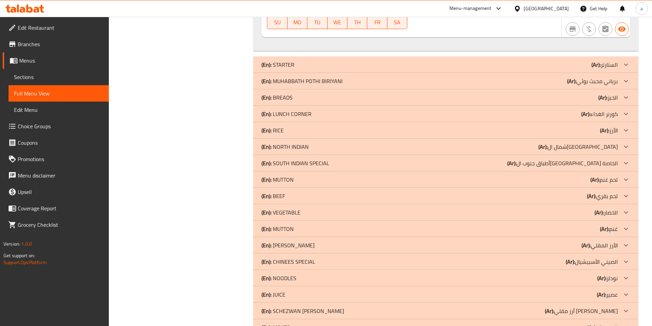
scroll to position [432, 0]
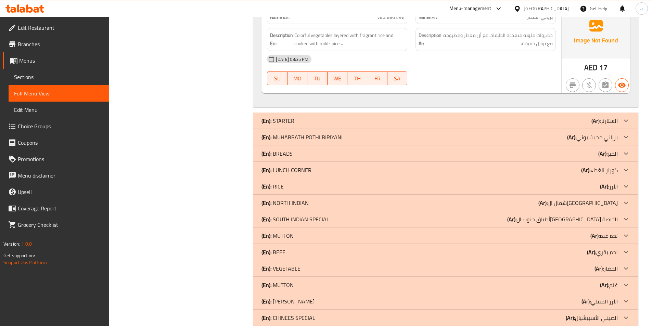
click at [577, 139] on p "(Ar): برياني محبث بوثي" at bounding box center [592, 137] width 51 height 8
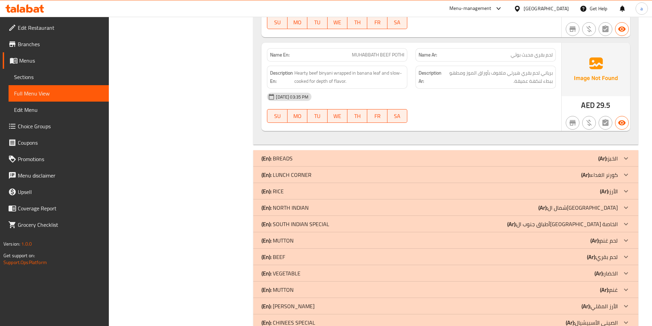
scroll to position [774, 0]
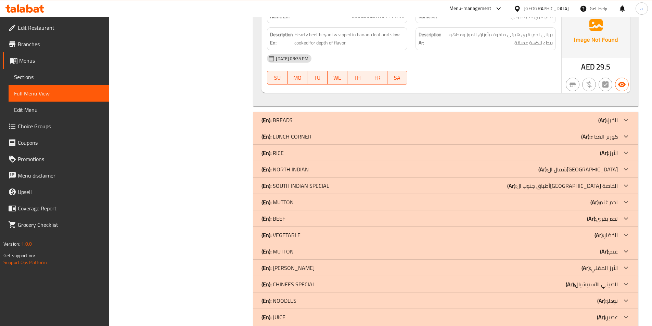
click at [603, 140] on p "(Ar): كورنر الغداء" at bounding box center [600, 137] width 37 height 8
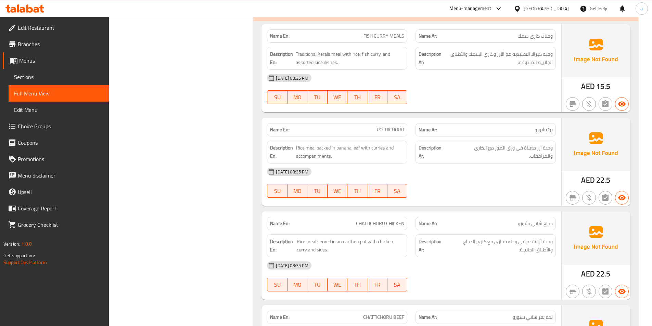
scroll to position [911, 0]
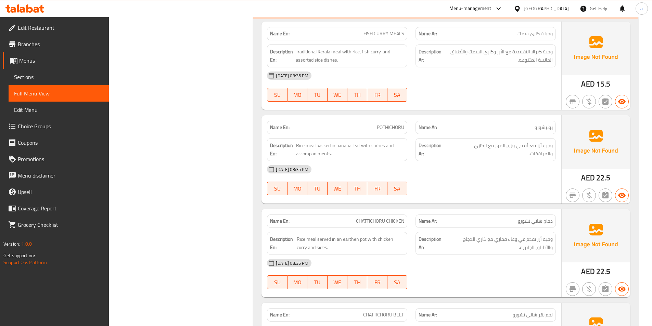
click at [527, 183] on div "18-09-2025 03:35 PM SU MO TU WE TH FR SA" at bounding box center [411, 180] width 297 height 38
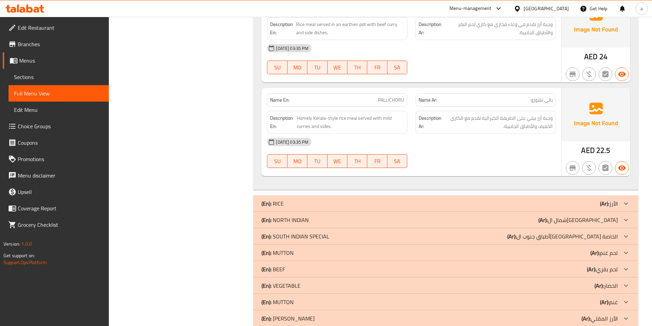
scroll to position [1322, 0]
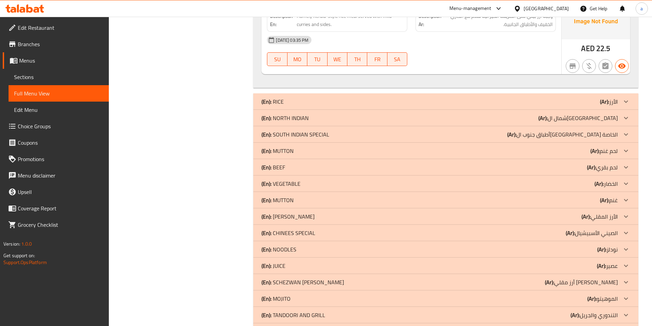
click at [611, 150] on p "(Ar): لحم غنم" at bounding box center [604, 151] width 27 height 8
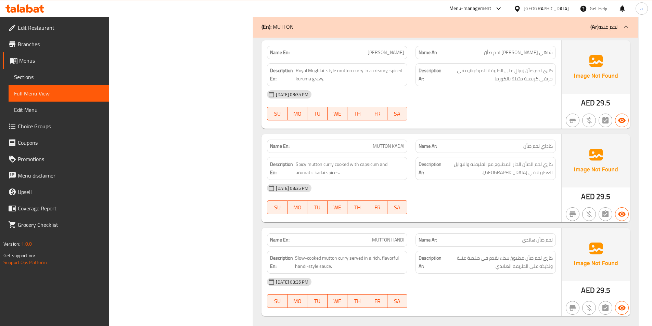
scroll to position [1459, 0]
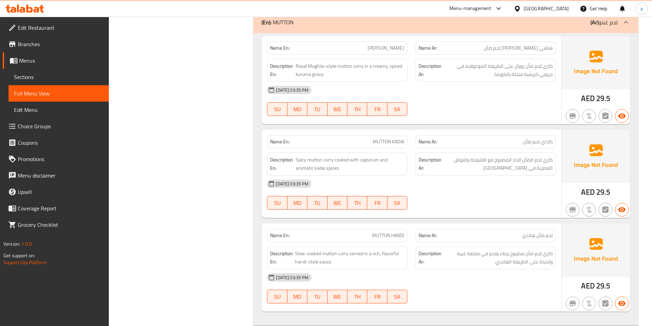
click at [426, 92] on div "[DATE] 03:35 PM" at bounding box center [411, 90] width 297 height 16
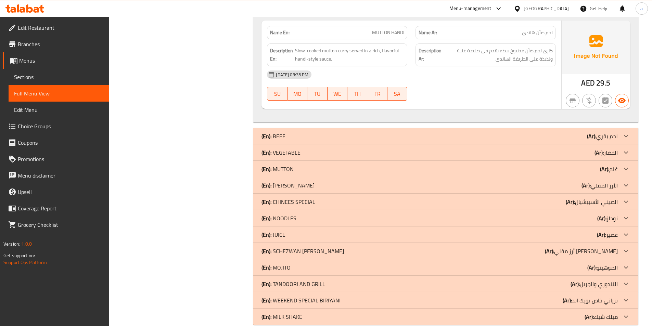
scroll to position [1664, 0]
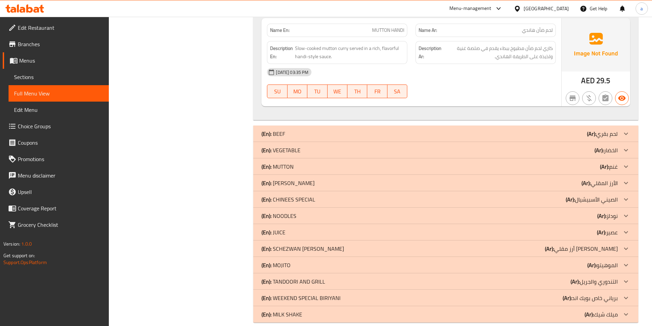
click at [537, 151] on div "(En): VEGETABLE (Ar): الخضار" at bounding box center [440, 150] width 357 height 8
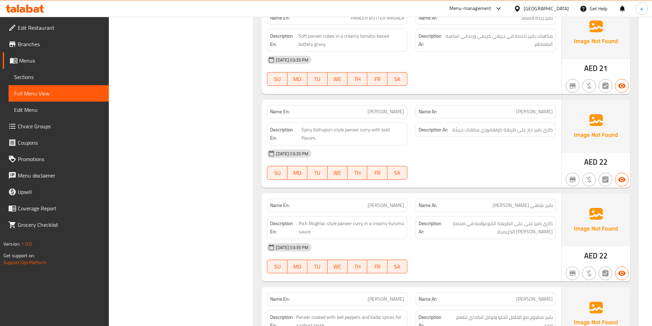
scroll to position [1836, 0]
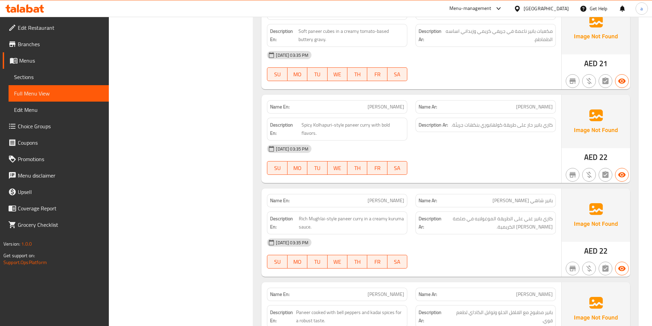
click at [515, 173] on div at bounding box center [486, 175] width 149 height 8
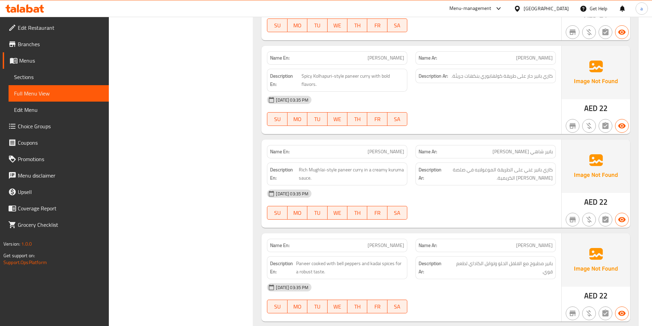
scroll to position [1973, 0]
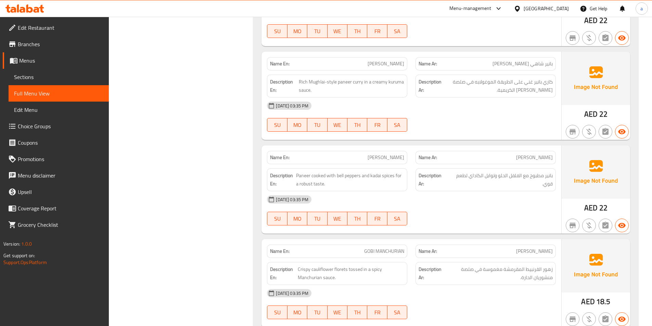
click at [473, 113] on div "[DATE] 03:35 PM" at bounding box center [411, 106] width 297 height 16
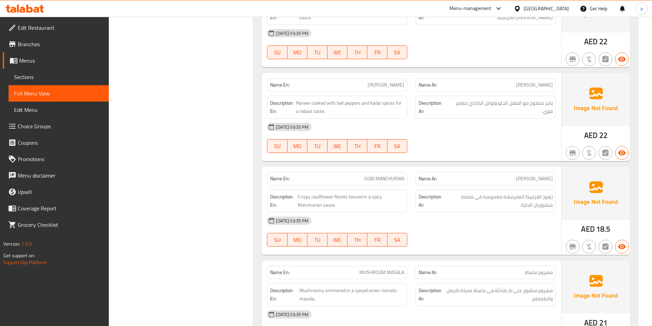
scroll to position [2075, 0]
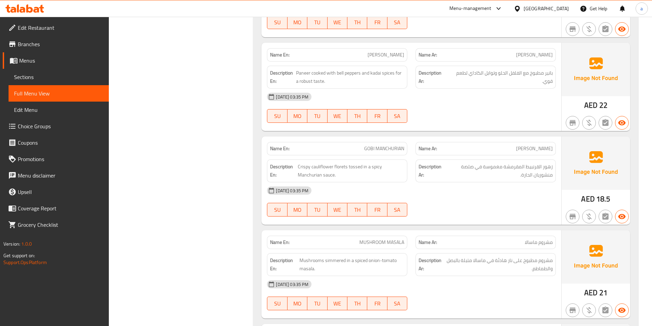
click at [487, 97] on div "[DATE] 03:35 PM" at bounding box center [411, 97] width 297 height 16
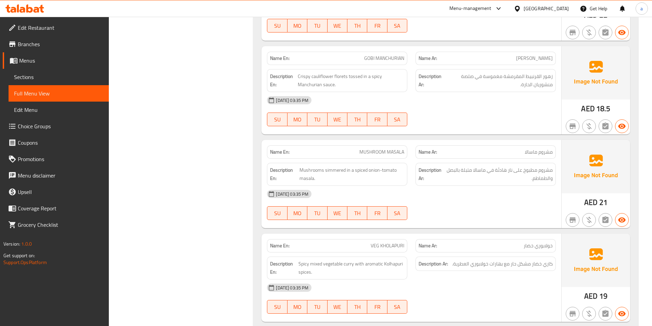
scroll to position [2178, 0]
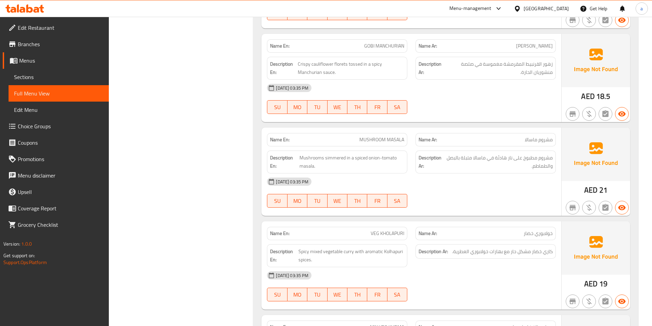
click at [486, 97] on div "18-09-2025 03:35 PM SU MO TU WE TH FR SA" at bounding box center [411, 99] width 297 height 38
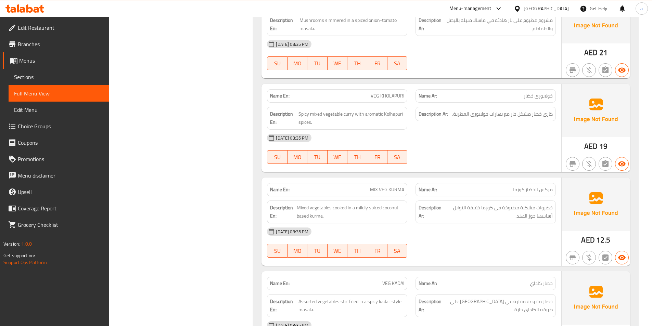
scroll to position [2349, 0]
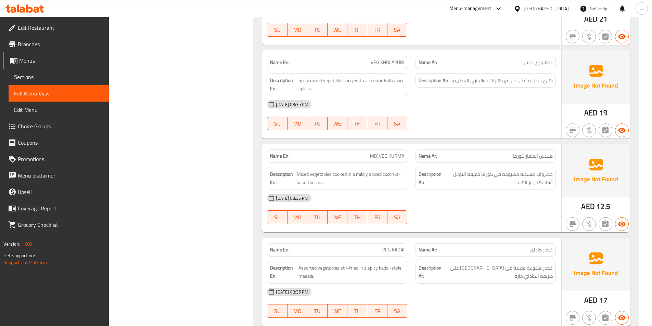
click at [459, 206] on div "[DATE] 03:35 PM" at bounding box center [411, 198] width 297 height 16
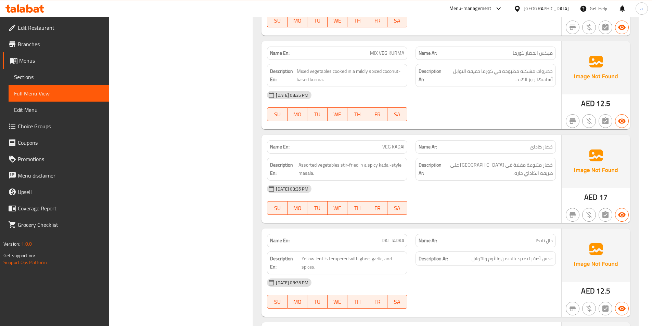
scroll to position [2521, 0]
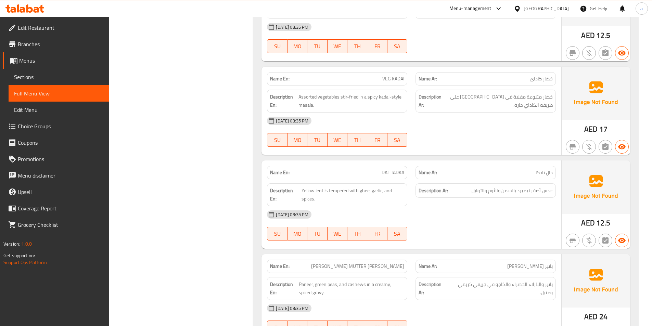
click at [454, 135] on div "18-09-2025 03:35 PM SU MO TU WE TH FR SA" at bounding box center [411, 132] width 297 height 38
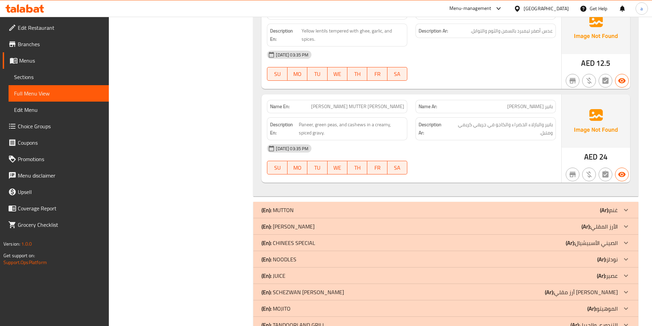
scroll to position [2692, 0]
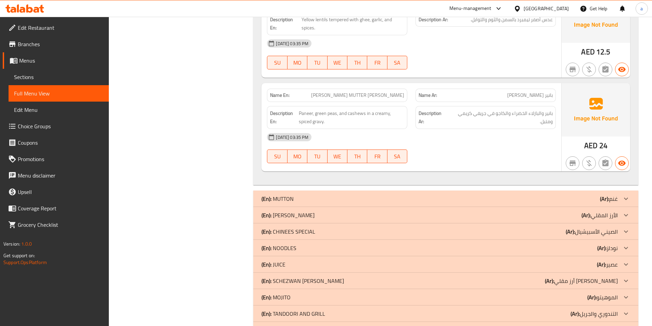
click at [469, 157] on div "18-09-2025 03:35 PM SU MO TU WE TH FR SA" at bounding box center [411, 148] width 297 height 38
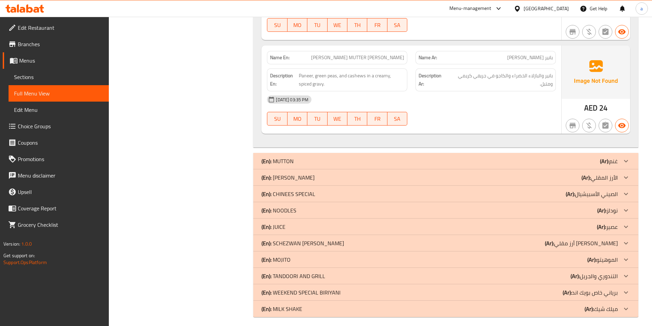
scroll to position [2734, 0]
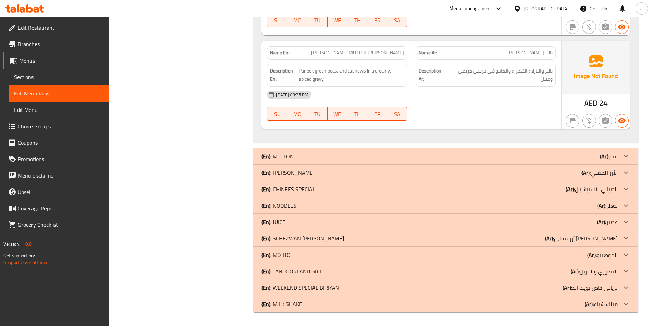
click at [581, 170] on div "(En): [PERSON_NAME] (Ar): الأرز المقلي" at bounding box center [440, 173] width 357 height 8
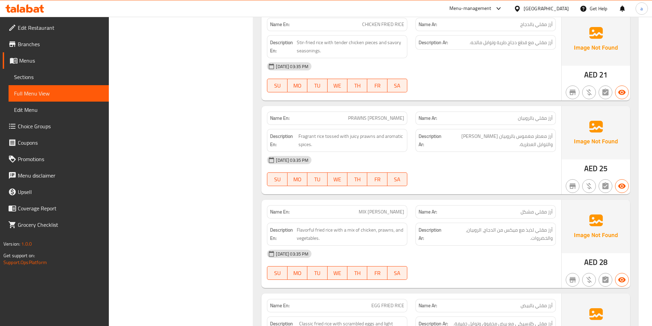
scroll to position [2906, 0]
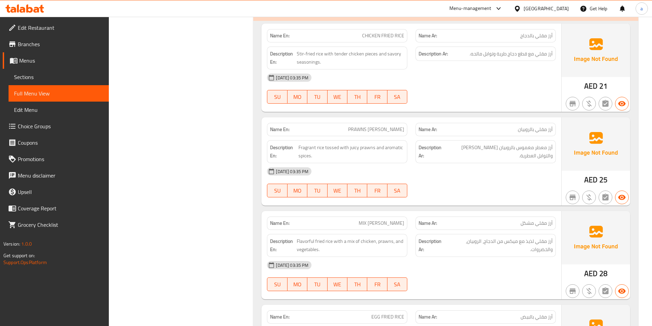
click at [451, 78] on div "[DATE] 03:35 PM" at bounding box center [411, 78] width 297 height 16
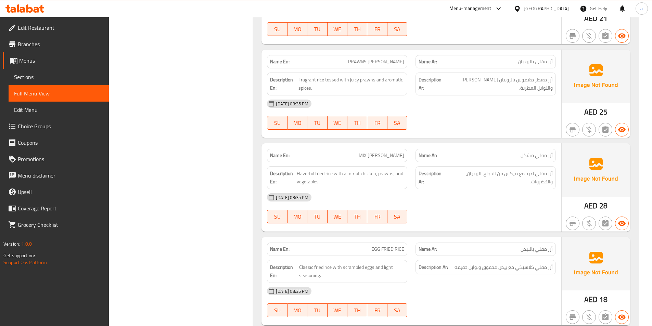
scroll to position [2974, 0]
click at [478, 116] on div "18-09-2025 03:35 PM SU MO TU WE TH FR SA" at bounding box center [411, 114] width 297 height 38
click at [441, 110] on div "[DATE] 03:35 PM" at bounding box center [411, 103] width 297 height 16
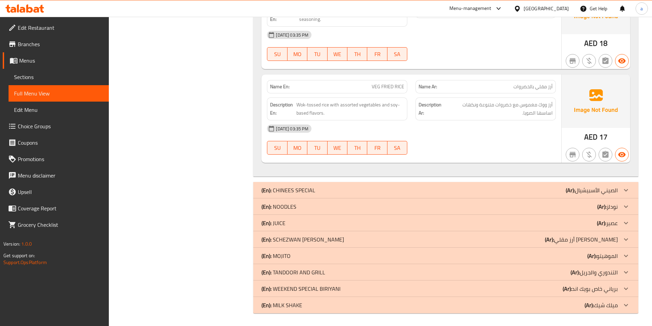
scroll to position [3231, 0]
click at [518, 203] on div "(En): NOODLES (Ar): نودلز" at bounding box center [440, 206] width 357 height 8
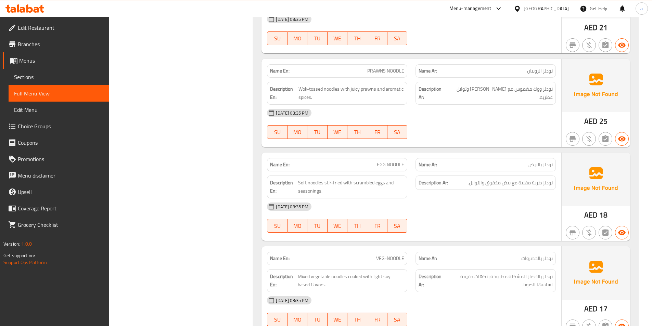
scroll to position [3505, 0]
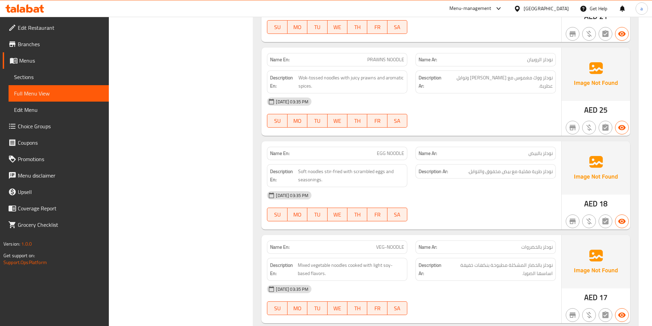
click at [450, 116] on div "18-09-2025 03:35 PM SU MO TU WE TH FR SA" at bounding box center [411, 112] width 297 height 38
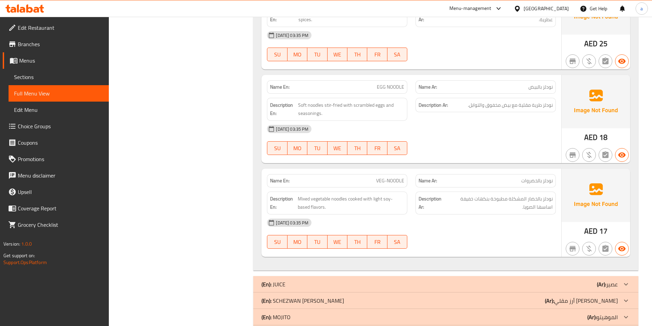
scroll to position [3573, 0]
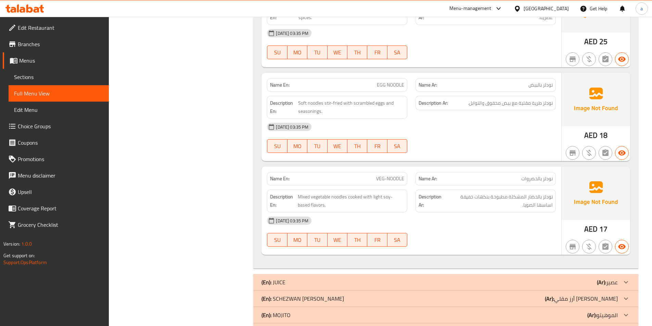
click at [450, 132] on div "[DATE] 03:35 PM" at bounding box center [411, 127] width 297 height 16
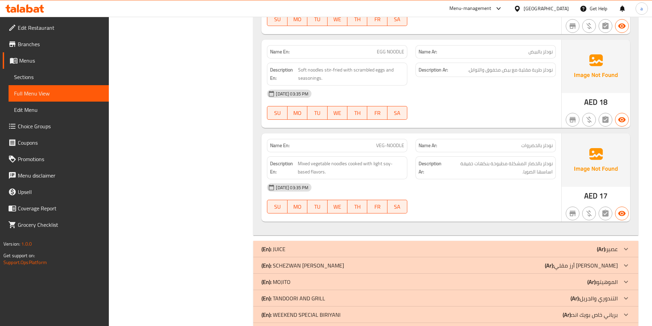
scroll to position [3634, 0]
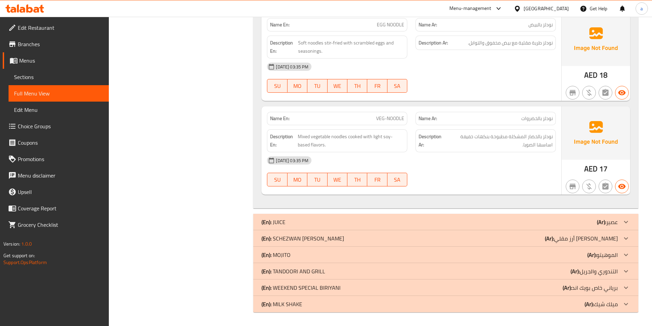
click at [495, 173] on div "18-09-2025 03:35 PM SU MO TU WE TH FR SA" at bounding box center [411, 171] width 297 height 38
click at [617, 236] on p "(Ar): أرز مقلي سيشوان" at bounding box center [581, 239] width 73 height 8
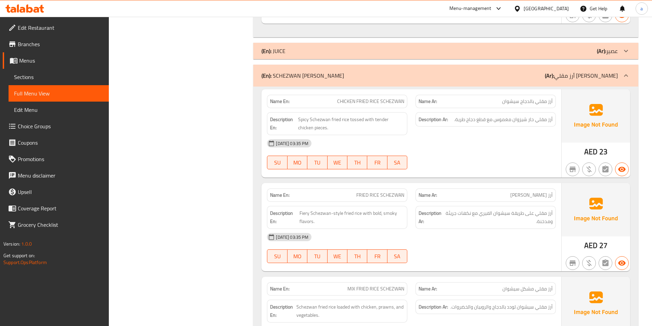
scroll to position [3839, 0]
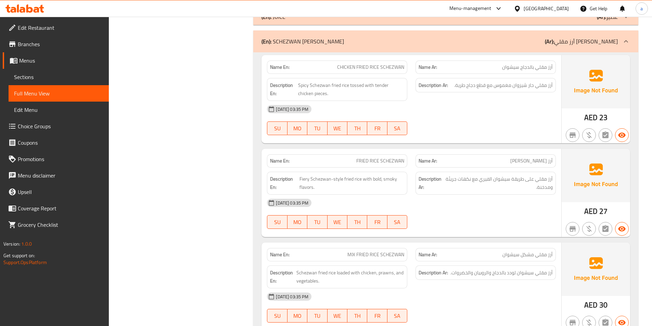
click at [459, 115] on div "[DATE] 03:35 PM" at bounding box center [411, 109] width 297 height 16
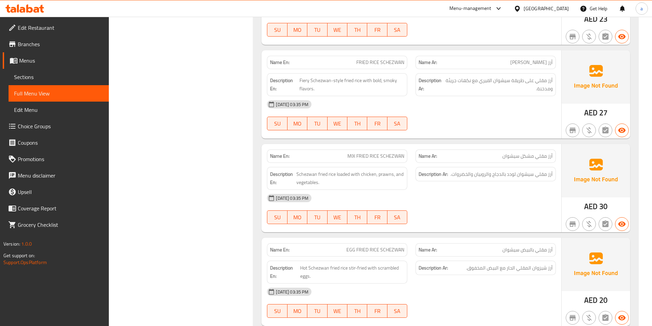
scroll to position [3942, 0]
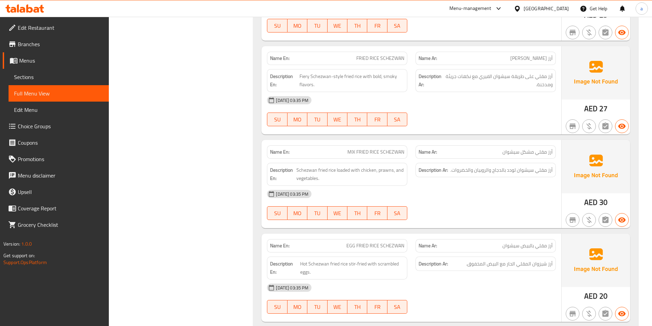
click at [387, 55] on span "FRIED RICE SCHEZWAN" at bounding box center [381, 58] width 48 height 7
copy span "FRIED RICE SCHEZWAN"
click at [389, 94] on div "[DATE] 03:35 PM" at bounding box center [411, 100] width 297 height 16
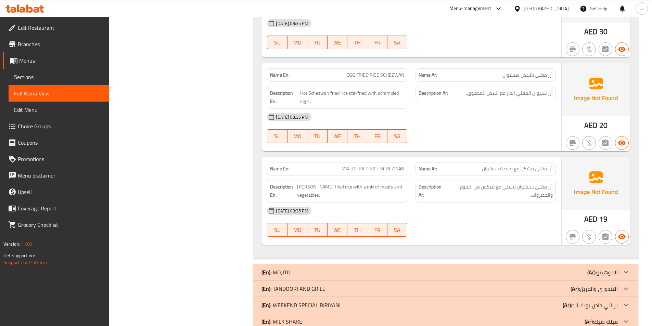
scroll to position [4113, 0]
click at [384, 73] on span "EGG FRIED RICE SCHEZWAN" at bounding box center [376, 74] width 58 height 7
copy span "EGG FRIED RICE SCHEZWAN"
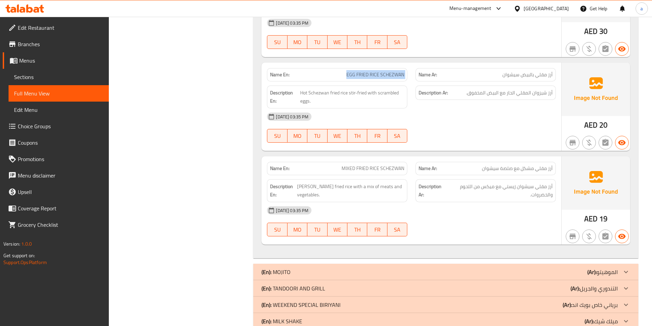
scroll to position [4130, 0]
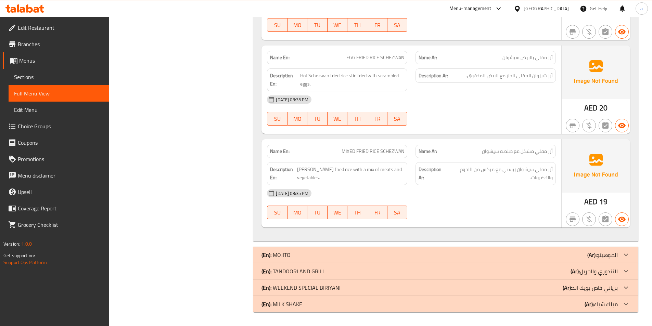
click at [428, 201] on div "[DATE] 03:35 PM" at bounding box center [411, 193] width 297 height 16
click at [468, 209] on div "18-09-2025 03:35 PM SU MO TU WE TH FR SA" at bounding box center [411, 204] width 297 height 38
click at [559, 275] on div "(En): TANDOORI AND GRILL (Ar): التندوري والجريل" at bounding box center [440, 271] width 357 height 8
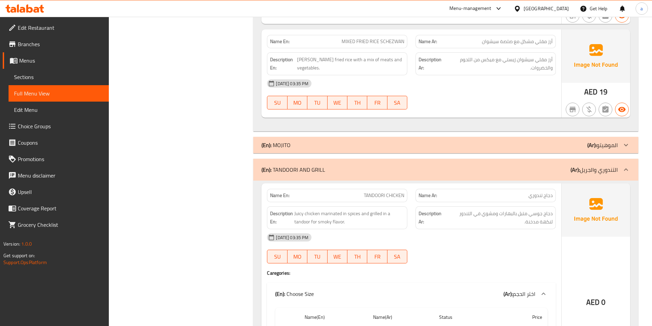
scroll to position [4370, 0]
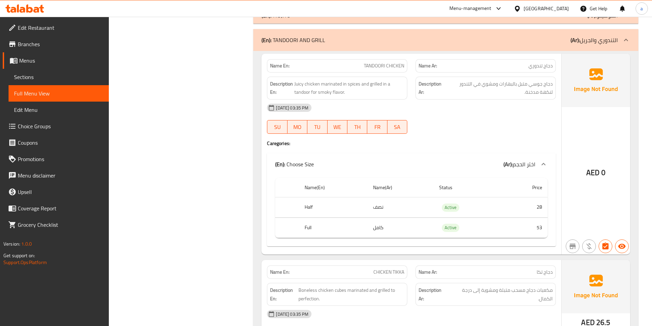
click at [465, 120] on div "18-09-2025 03:35 PM SU MO TU WE TH FR SA" at bounding box center [411, 119] width 297 height 38
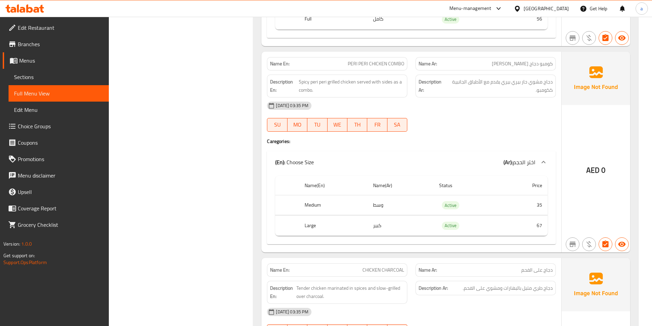
scroll to position [5192, 0]
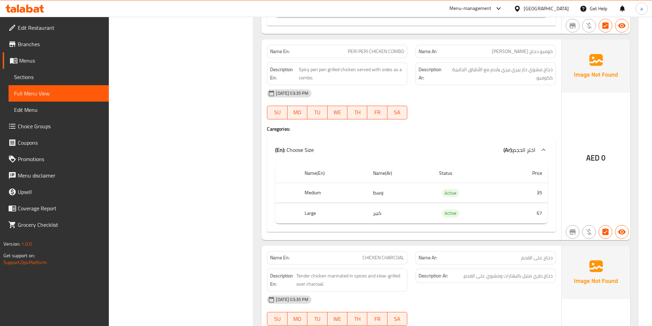
click at [349, 55] on span "PERI PERI CHICKEN COMBO" at bounding box center [376, 51] width 57 height 7
copy span "PERI PERI CHICKEN COMBO"
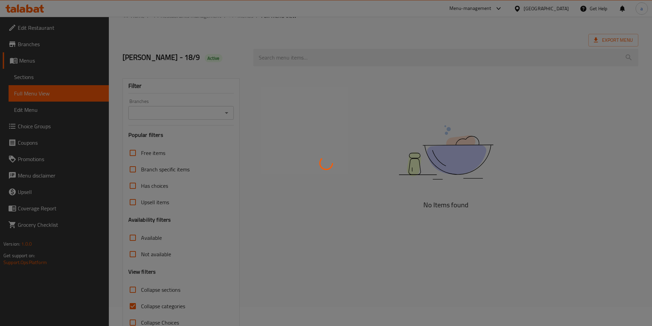
scroll to position [38, 0]
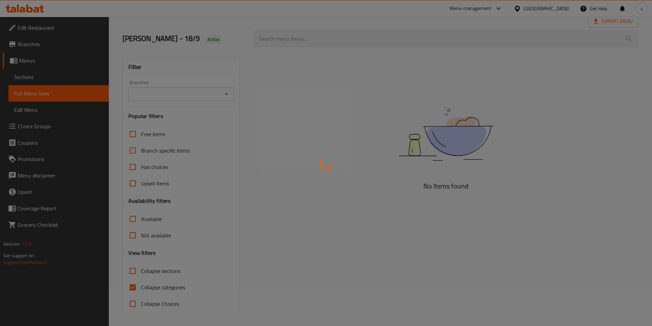
click at [137, 289] on div at bounding box center [326, 163] width 652 height 326
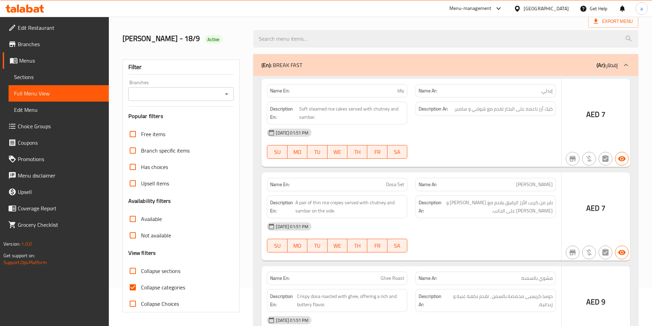
click at [137, 289] on div at bounding box center [326, 163] width 652 height 326
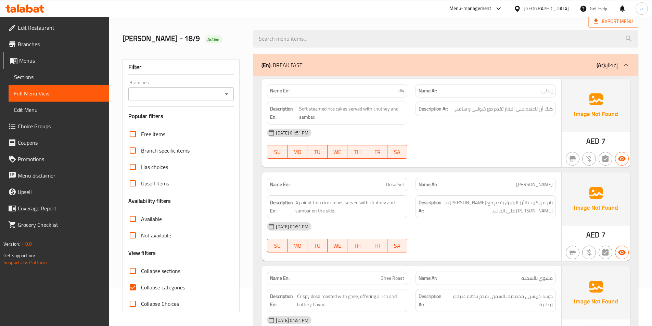
click at [136, 289] on input "Collapse categories" at bounding box center [133, 287] width 16 height 16
checkbox input "false"
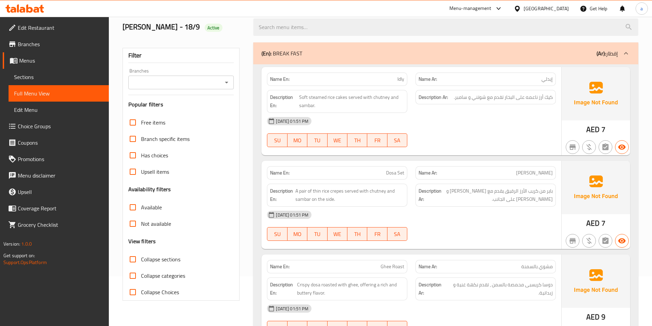
scroll to position [103, 0]
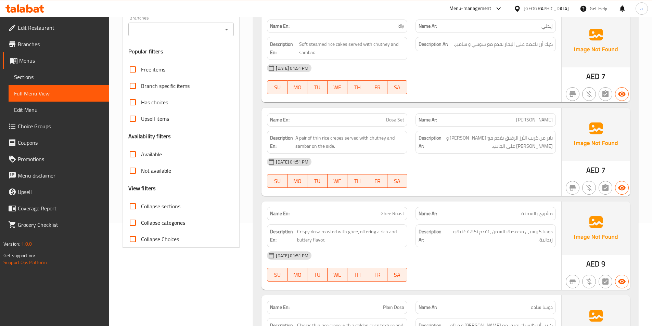
click at [134, 211] on input "Collapse sections" at bounding box center [133, 206] width 16 height 16
checkbox input "true"
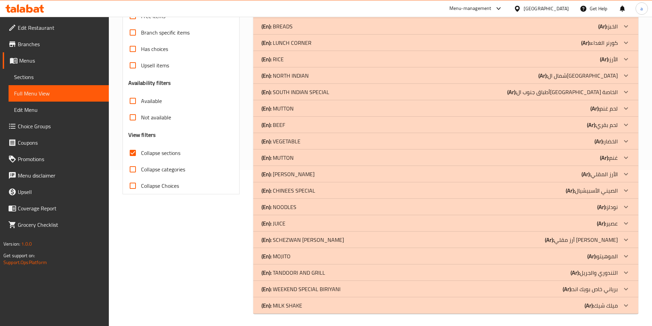
scroll to position [158, 0]
click at [304, 272] on p "(En): TANDOORI AND GRILL" at bounding box center [294, 271] width 64 height 8
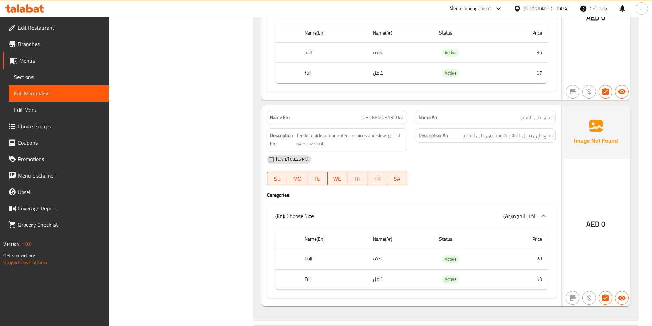
scroll to position [1405, 0]
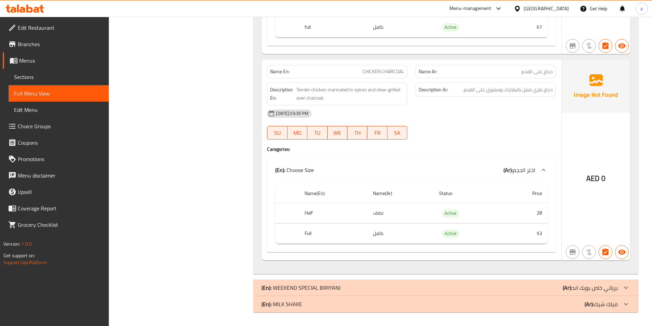
click at [398, 70] on span "CHICKEN CHARCOAL" at bounding box center [384, 71] width 42 height 7
copy span "CHICKEN CHARCOAL"
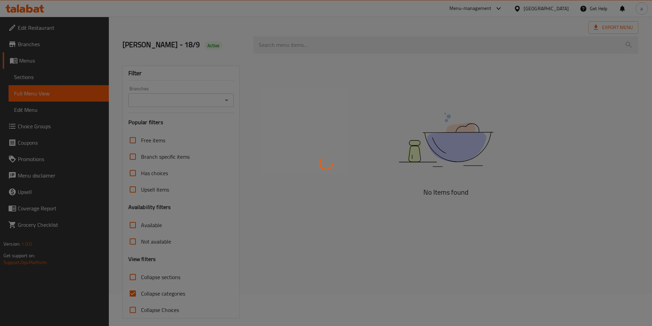
scroll to position [38, 0]
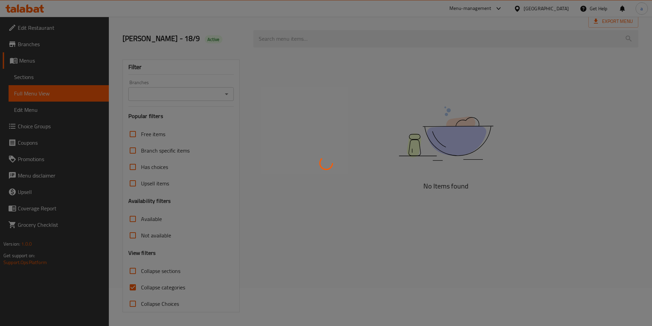
click at [136, 290] on div at bounding box center [326, 163] width 652 height 326
click at [136, 284] on div at bounding box center [326, 163] width 652 height 326
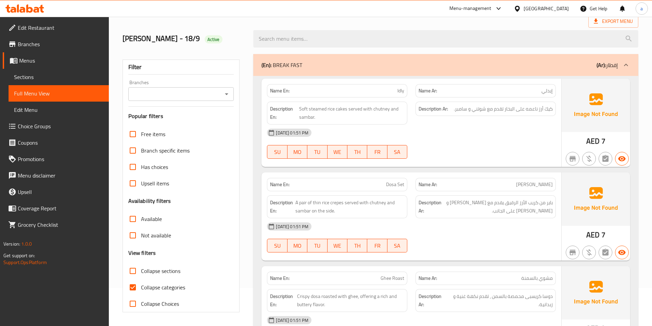
click at [129, 288] on input "Collapse categories" at bounding box center [133, 287] width 16 height 16
checkbox input "false"
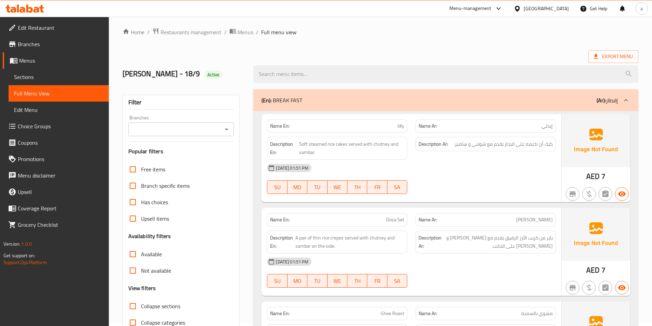
scroll to position [137, 0]
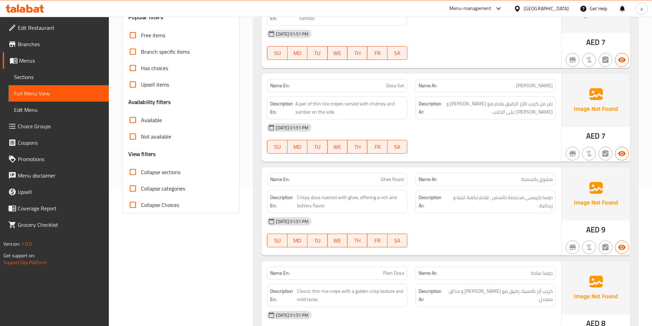
click at [134, 174] on input "Collapse sections" at bounding box center [133, 172] width 16 height 16
checkbox input "true"
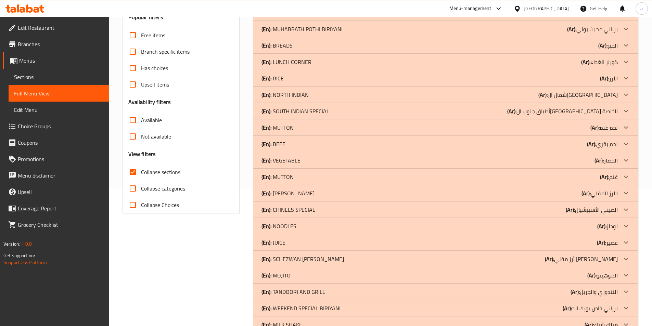
scroll to position [158, 0]
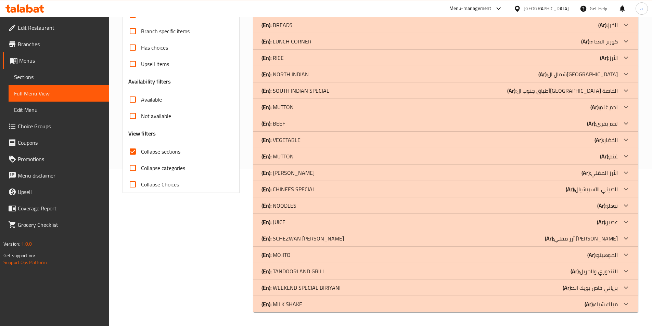
click at [561, 275] on div "(En): TANDOORI AND GRILL (Ar): التندوري والجريل" at bounding box center [440, 271] width 357 height 8
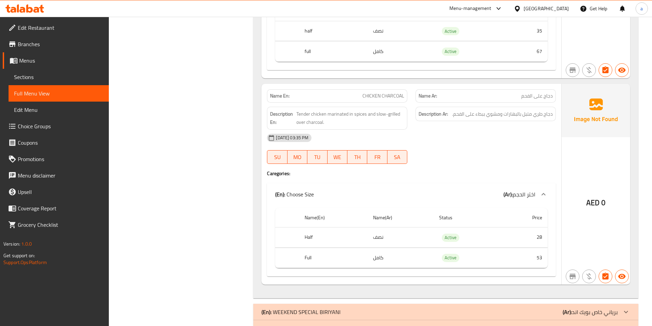
scroll to position [1405, 0]
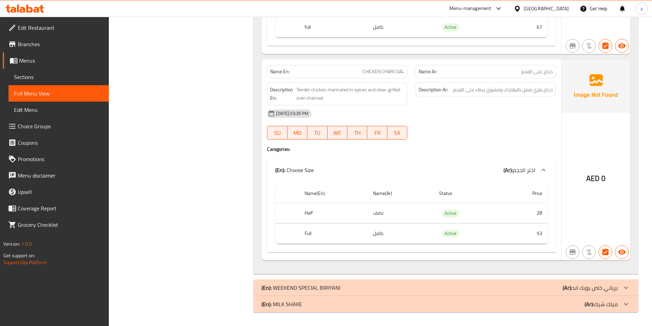
click at [560, 287] on div "(En): WEEKEND SPECIAL BIRIYANI (Ar): برياني خاص بويك اند" at bounding box center [440, 288] width 357 height 8
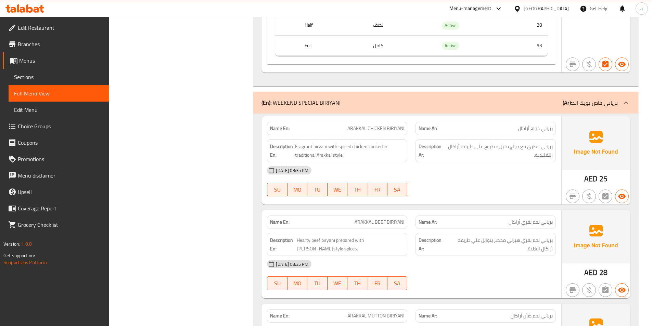
scroll to position [1645, 0]
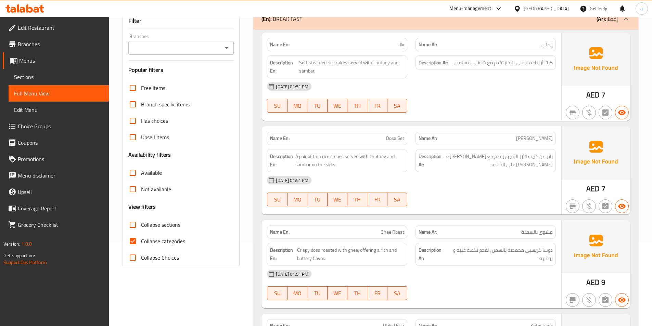
scroll to position [34, 0]
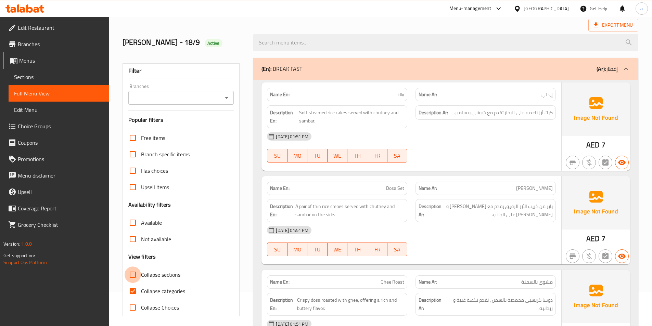
click at [129, 271] on input "Collapse sections" at bounding box center [133, 275] width 16 height 16
checkbox input "true"
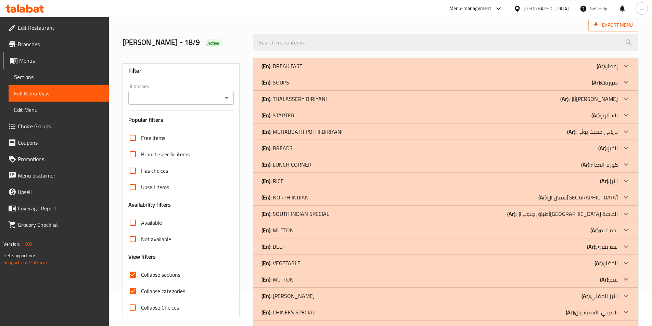
click at [136, 296] on input "Collapse categories" at bounding box center [133, 291] width 16 height 16
checkbox input "false"
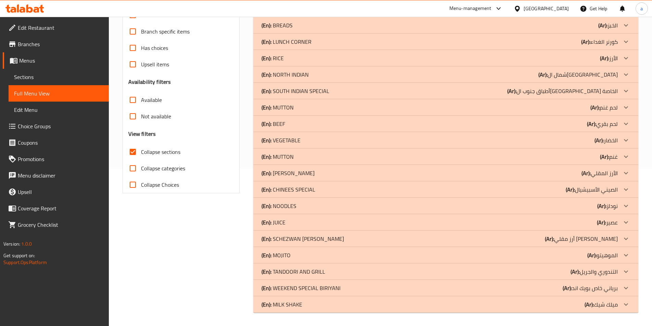
scroll to position [158, 0]
click at [556, 289] on div "(En): WEEKEND SPECIAL BIRIYANI (Ar): برياني خاص بويك اند" at bounding box center [440, 288] width 357 height 8
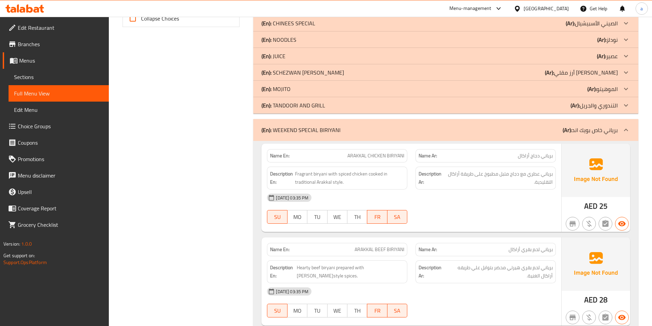
scroll to position [397, 0]
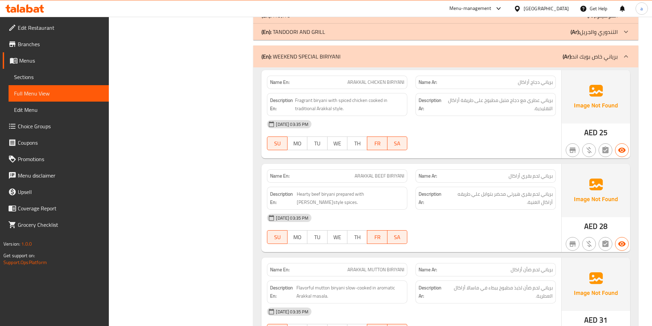
click at [434, 145] on div "18-09-2025 03:35 PM SU MO TU WE TH FR SA" at bounding box center [411, 135] width 297 height 38
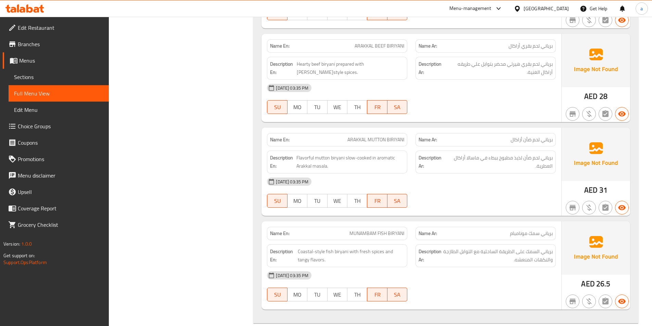
scroll to position [534, 0]
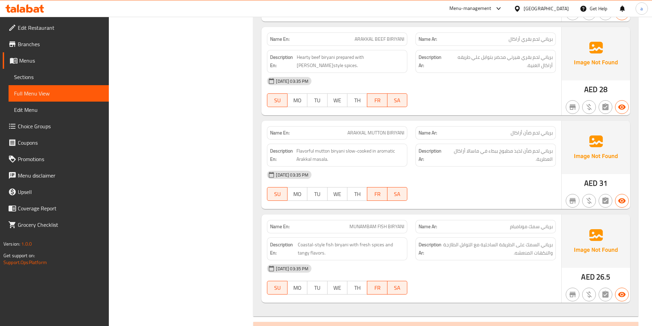
click at [442, 98] on div "18-09-2025 03:35 PM SU MO TU WE TH FR SA" at bounding box center [411, 92] width 297 height 38
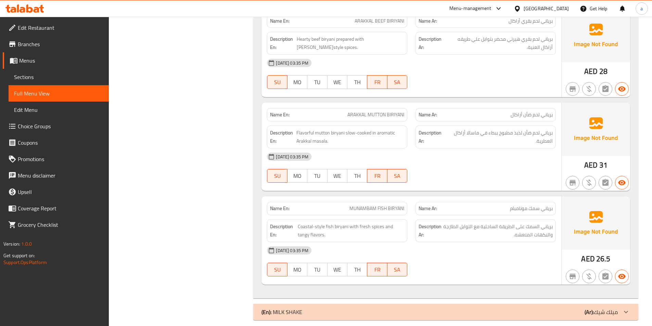
scroll to position [560, 0]
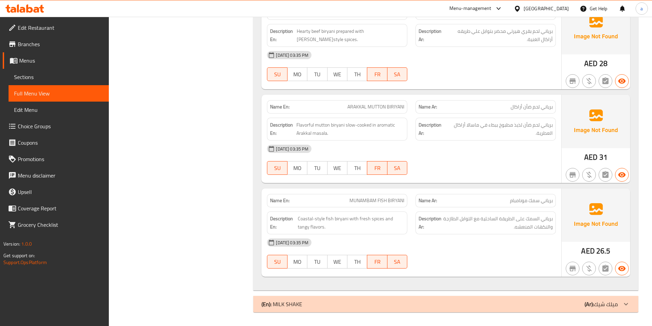
click at [474, 302] on div "(En): MILK SHAKE (Ar): ميلك شيك" at bounding box center [440, 304] width 357 height 8
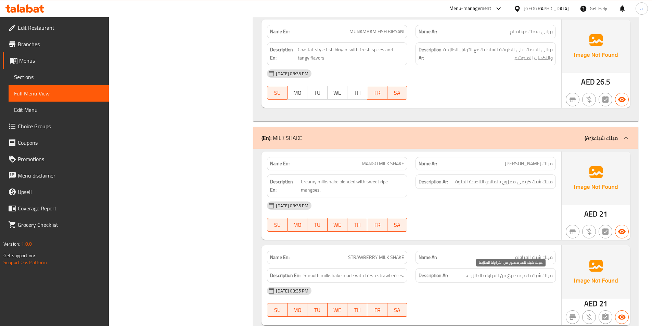
scroll to position [800, 0]
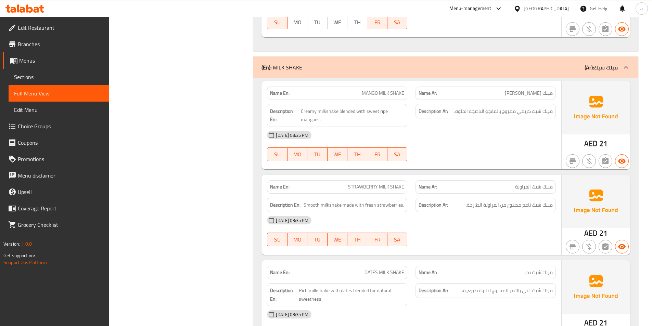
click at [454, 148] on div "18-09-2025 03:35 PM SU MO TU WE TH FR SA" at bounding box center [411, 146] width 297 height 38
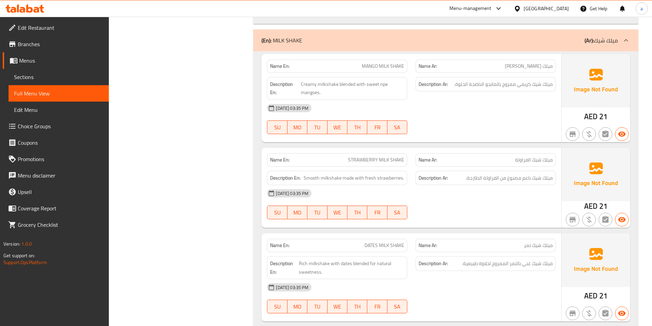
scroll to position [903, 0]
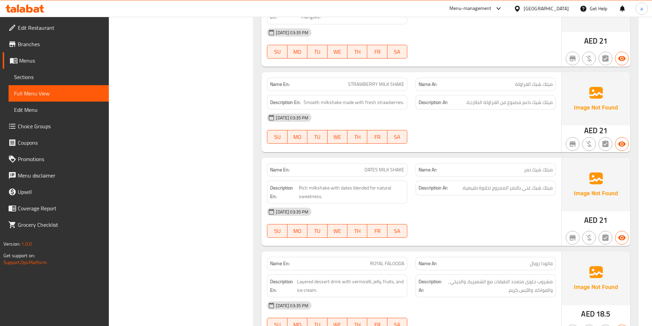
click at [495, 144] on div at bounding box center [486, 144] width 149 height 8
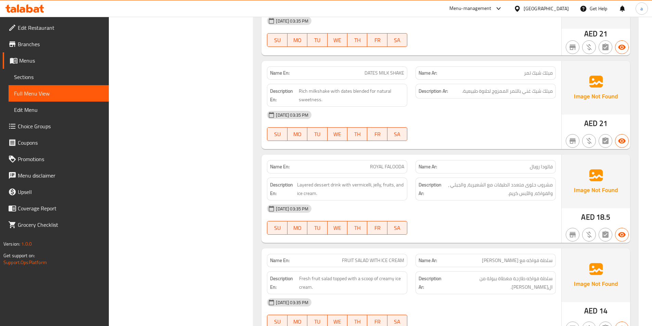
scroll to position [1005, 0]
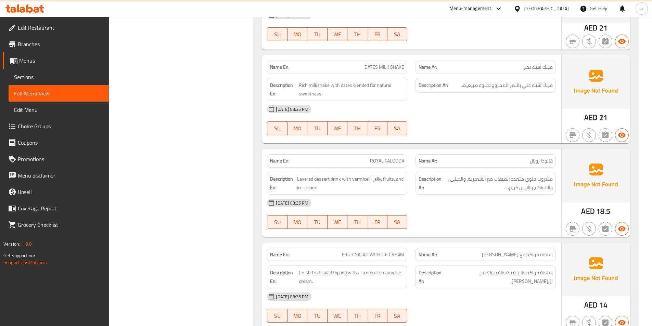
click at [509, 132] on div at bounding box center [486, 135] width 149 height 8
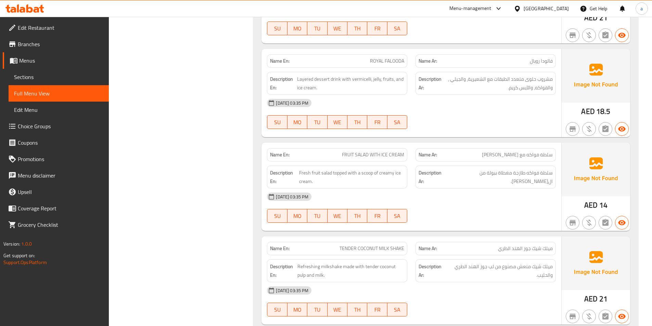
scroll to position [1108, 0]
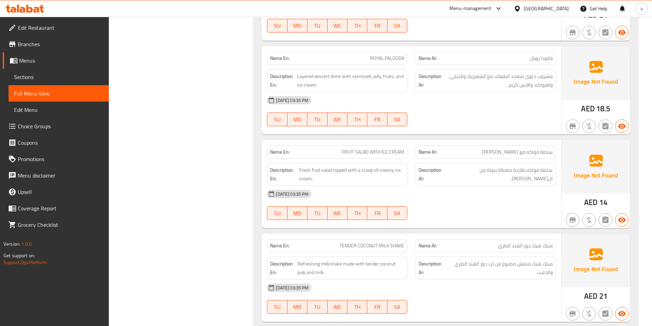
click at [439, 109] on div "[DATE] 03:35 PM" at bounding box center [411, 100] width 297 height 16
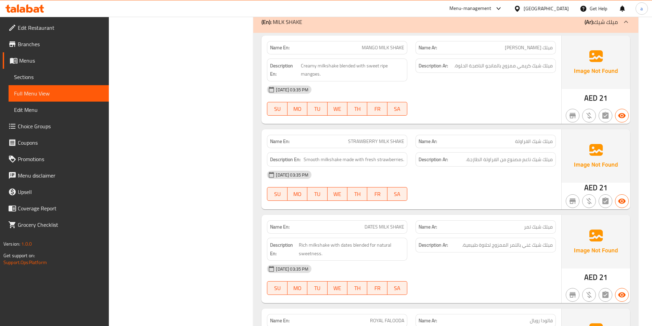
scroll to position [755, 0]
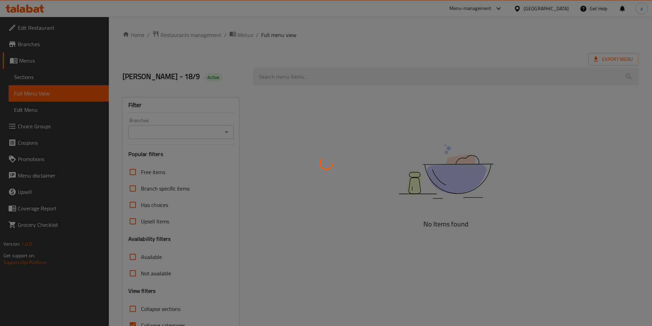
scroll to position [38, 0]
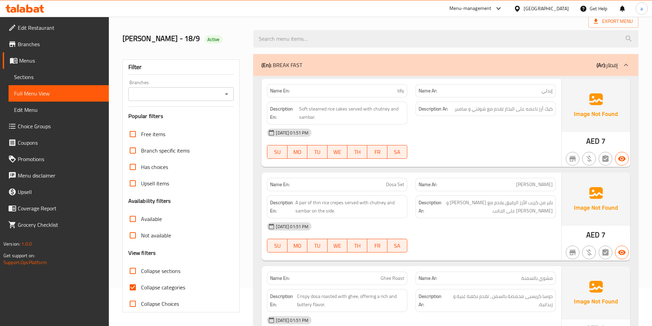
click at [136, 268] on input "Collapse sections" at bounding box center [133, 271] width 16 height 16
checkbox input "true"
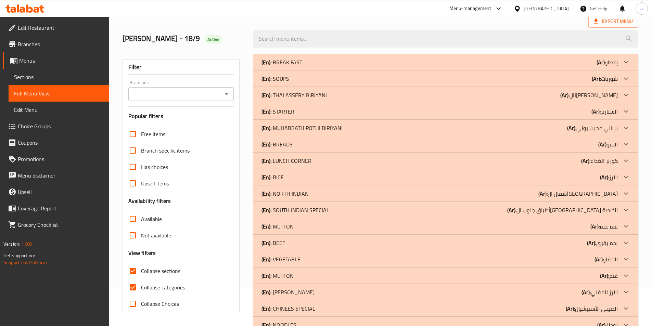
click at [133, 286] on input "Collapse categories" at bounding box center [133, 287] width 16 height 16
checkbox input "false"
click at [561, 93] on div "(En): THALASSERY BIRIYANI (Ar): [PERSON_NAME]" at bounding box center [440, 95] width 357 height 8
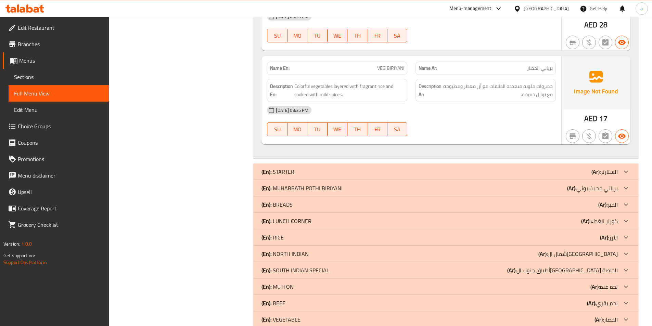
scroll to position [483, 0]
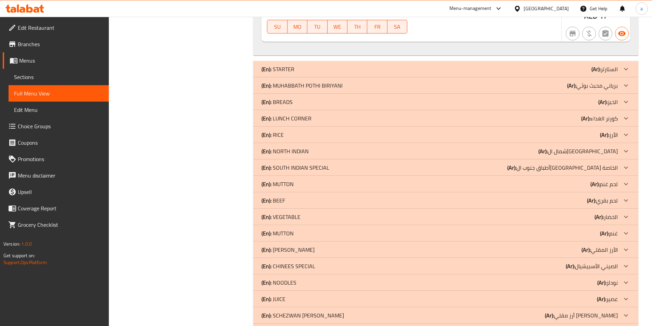
click at [581, 86] on p "(Ar): [PERSON_NAME]" at bounding box center [592, 86] width 51 height 8
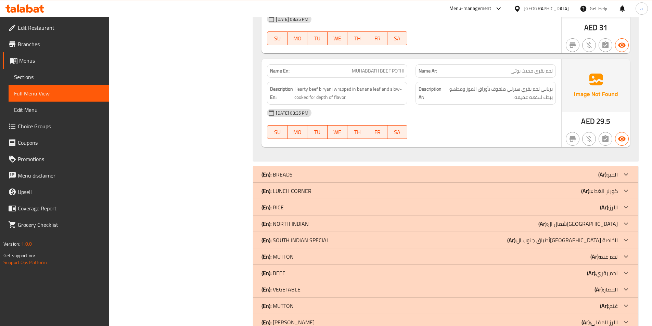
scroll to position [723, 0]
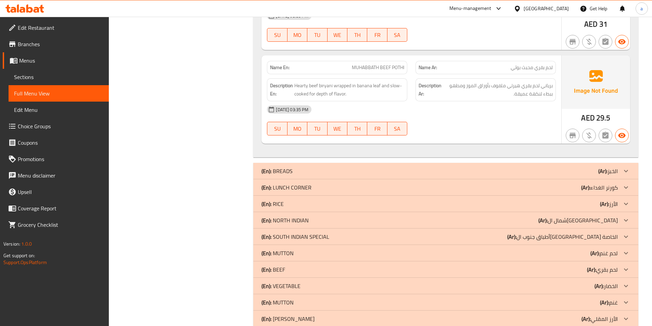
click at [591, 192] on b "(Ar):" at bounding box center [586, 188] width 9 height 10
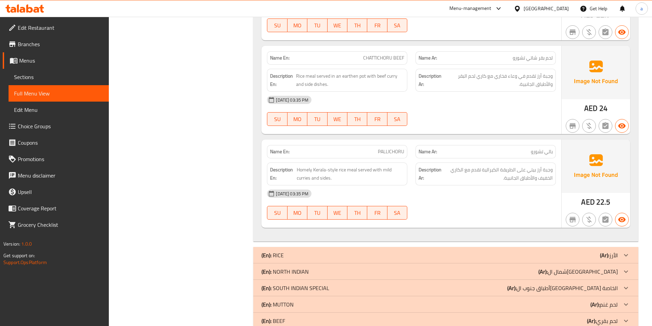
scroll to position [1271, 0]
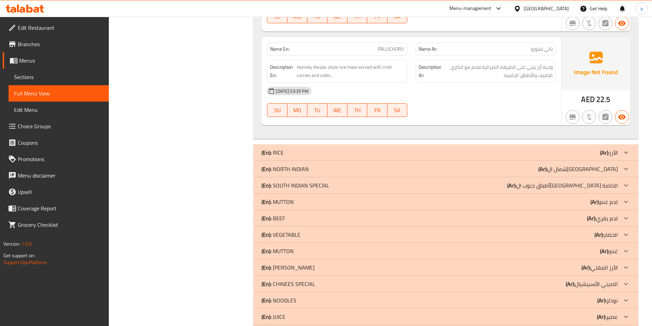
click at [601, 173] on p "(Ar): شمال ال[GEOGRAPHIC_DATA]" at bounding box center [578, 169] width 79 height 8
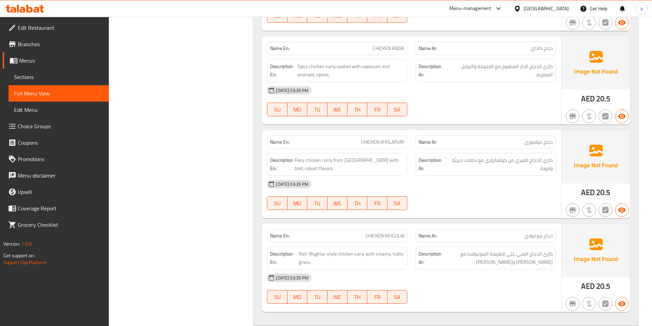
scroll to position [1785, 0]
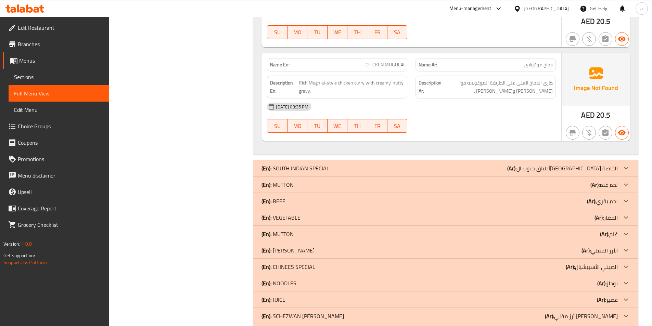
click at [368, 187] on div "(En): MUTTON (Ar): لحم غنم" at bounding box center [440, 185] width 357 height 8
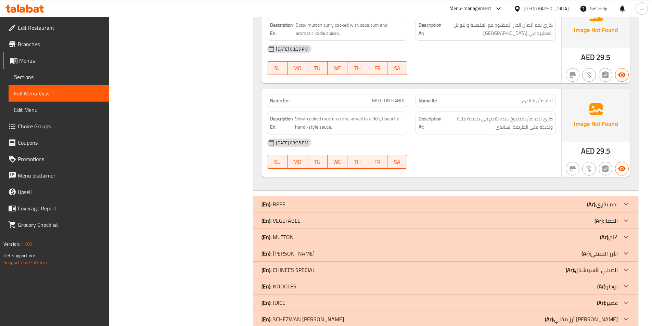
scroll to position [2161, 0]
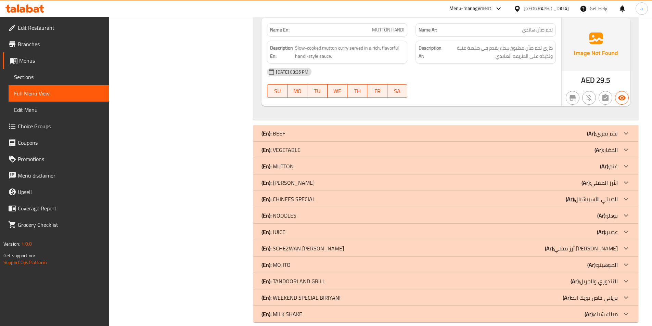
click at [591, 151] on div "(En): VEGETABLE (Ar): الخضار" at bounding box center [440, 150] width 357 height 8
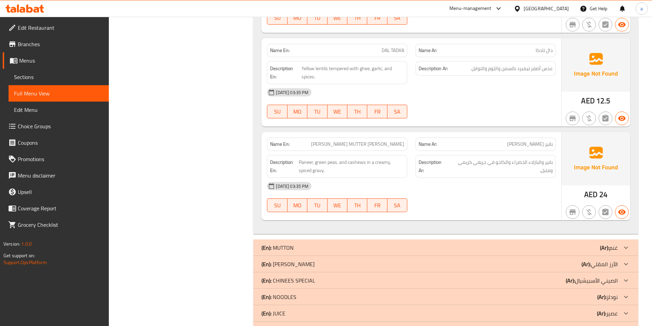
scroll to position [3223, 0]
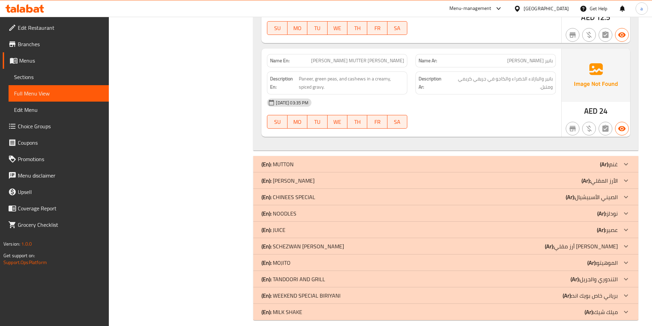
click at [548, 182] on div "(En): [PERSON_NAME] (Ar): الأرز المقلي" at bounding box center [440, 181] width 357 height 8
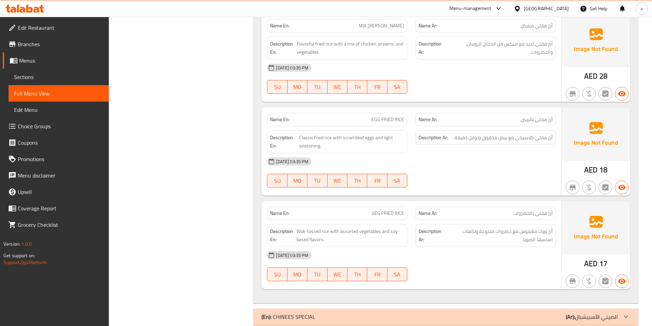
scroll to position [3727, 0]
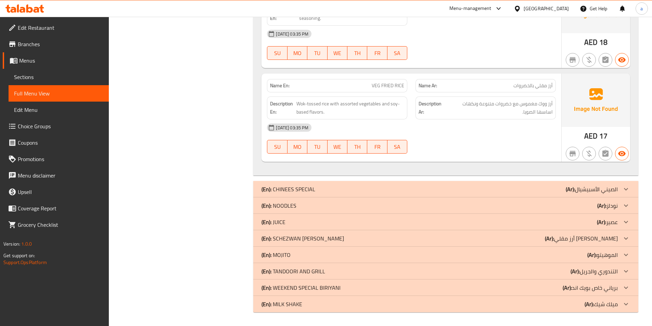
click at [560, 210] on div "(En): NOODLES (Ar): نودلز" at bounding box center [445, 206] width 385 height 16
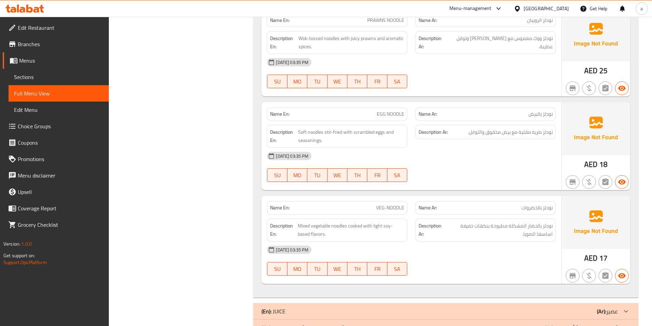
scroll to position [4130, 0]
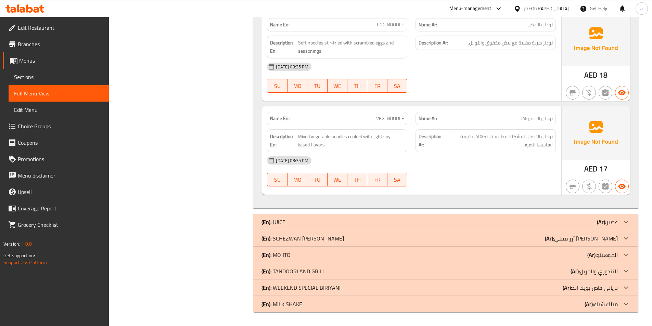
click at [554, 240] on b "(Ar):" at bounding box center [549, 239] width 9 height 10
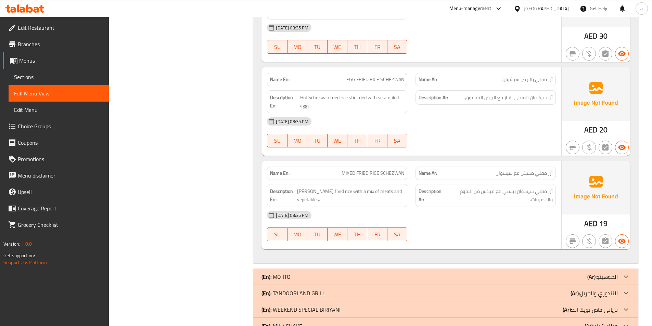
scroll to position [4627, 0]
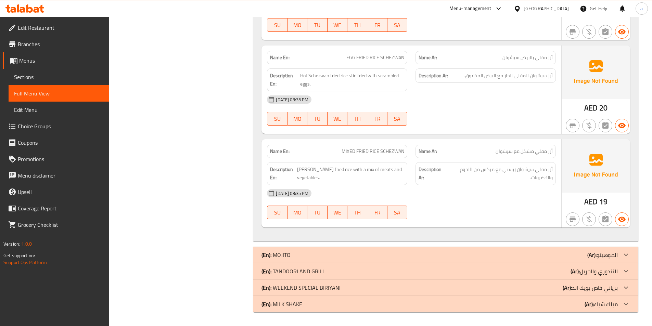
click at [560, 275] on div "(En): TANDOORI AND GRILL (Ar): التندوري والجريل" at bounding box center [440, 271] width 357 height 8
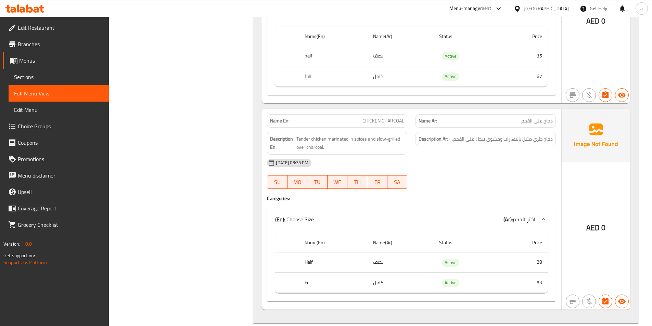
scroll to position [5875, 0]
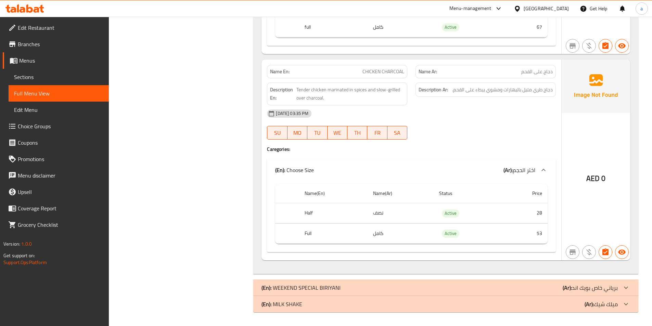
click at [541, 281] on div "(En): WEEKEND SPECIAL BIRIYANI (Ar): برياني خاص بويك اند" at bounding box center [445, 288] width 385 height 16
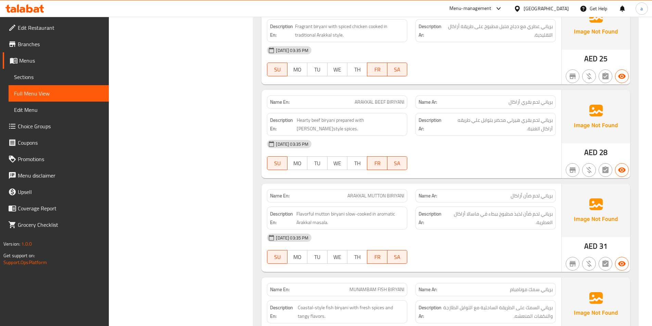
scroll to position [6272, 0]
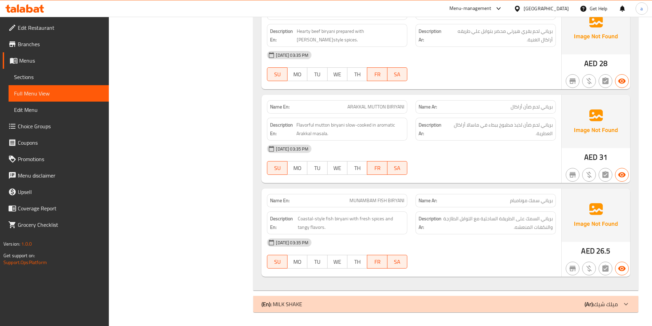
click at [468, 301] on div "(En): MILK SHAKE (Ar): ميلك شيك" at bounding box center [440, 304] width 357 height 8
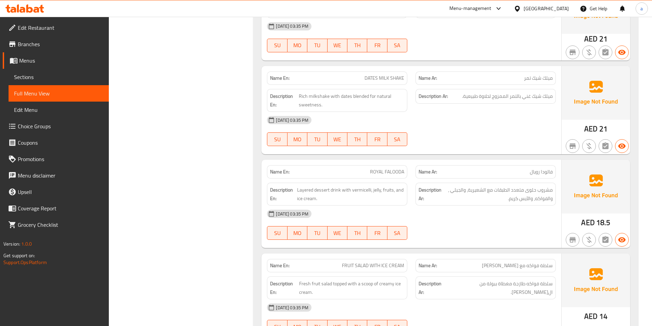
scroll to position [6569, 0]
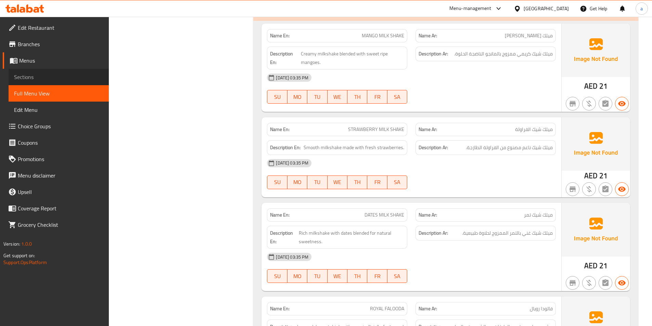
click at [52, 80] on span "Sections" at bounding box center [58, 77] width 89 height 8
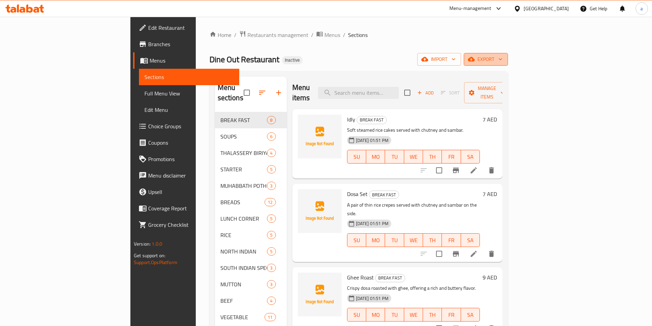
click at [503, 63] on span "export" at bounding box center [486, 59] width 33 height 9
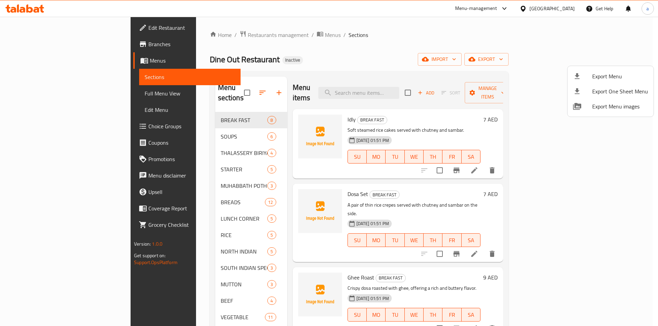
click at [599, 72] on span "Export Menu" at bounding box center [620, 76] width 56 height 8
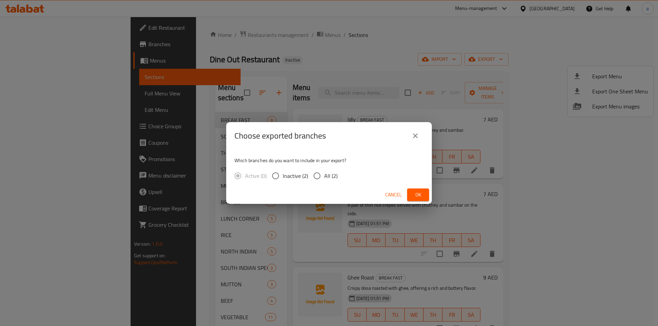
click at [327, 175] on span "All (2)" at bounding box center [330, 176] width 13 height 8
click at [324, 175] on input "All (2)" at bounding box center [317, 176] width 14 height 14
radio input "true"
click at [424, 197] on button "Ok" at bounding box center [418, 195] width 22 height 13
